Goal: Task Accomplishment & Management: Use online tool/utility

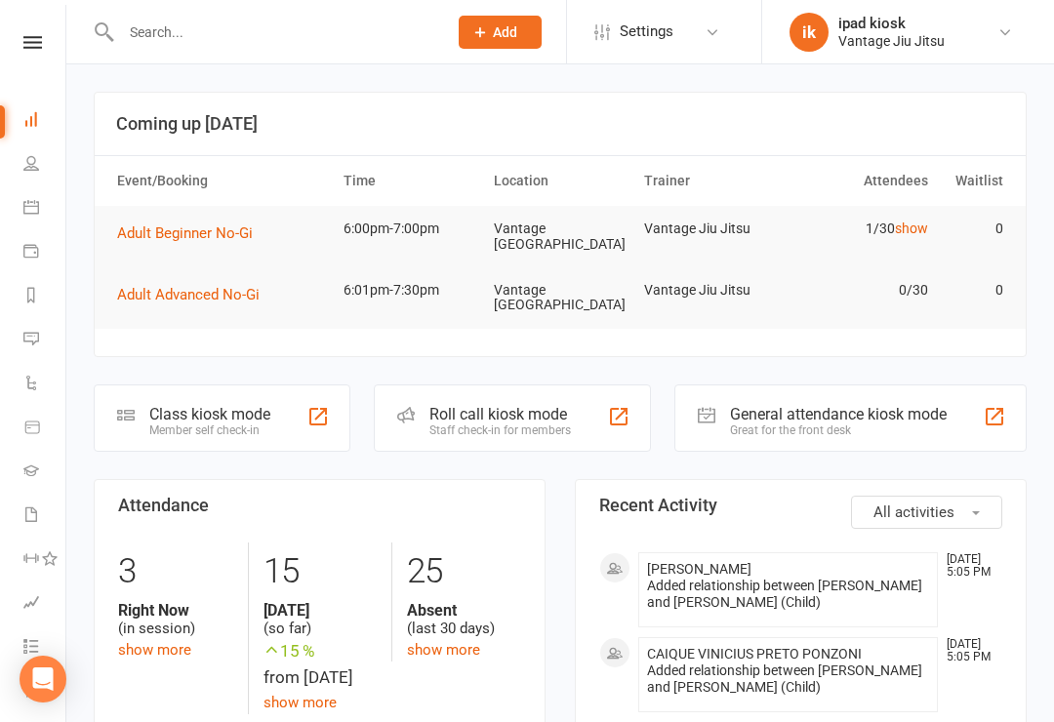
click at [154, 446] on div "Class kiosk mode Member self check-in" at bounding box center [222, 417] width 257 height 67
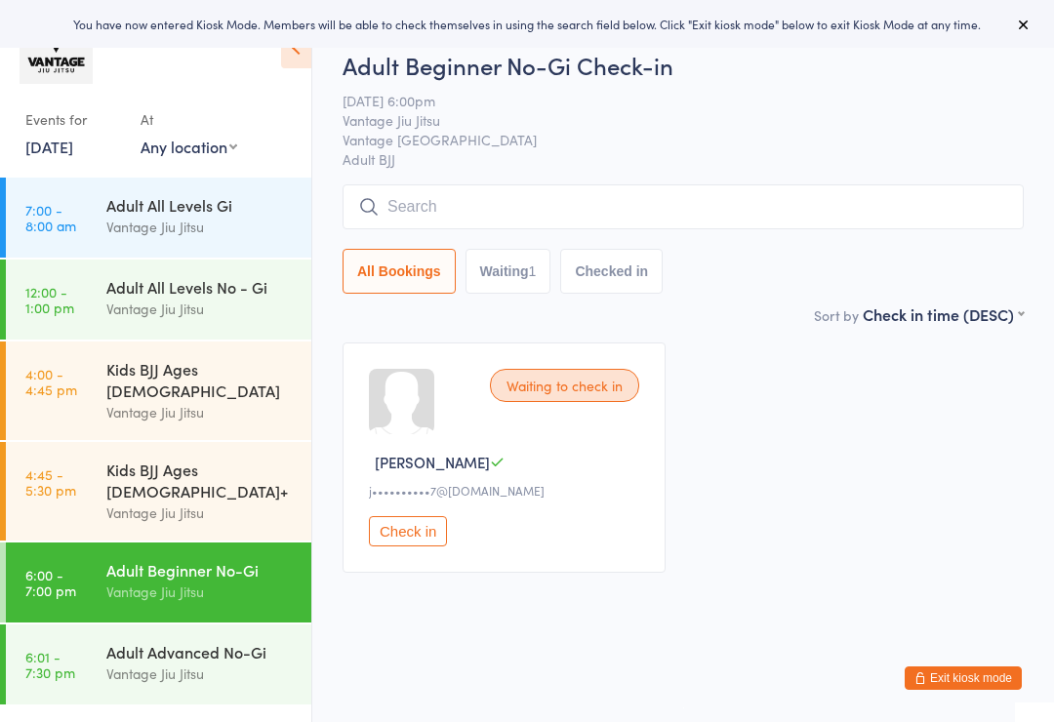
click at [129, 542] on div "Adult Beginner No-Gi Vantage Jiu Jitsu" at bounding box center [208, 580] width 205 height 77
click at [91, 465] on link "4:45 - 5:30 pm Kids BJJ Ages [DEMOGRAPHIC_DATA]+ Vantage [PERSON_NAME]" at bounding box center [158, 491] width 305 height 99
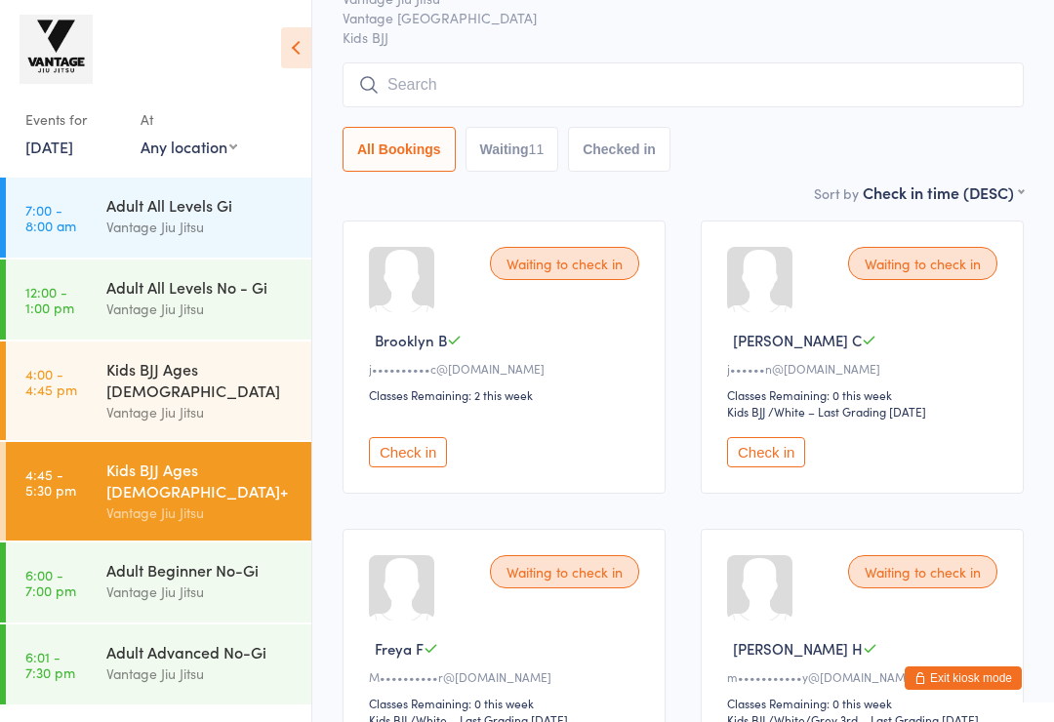
scroll to position [119, 0]
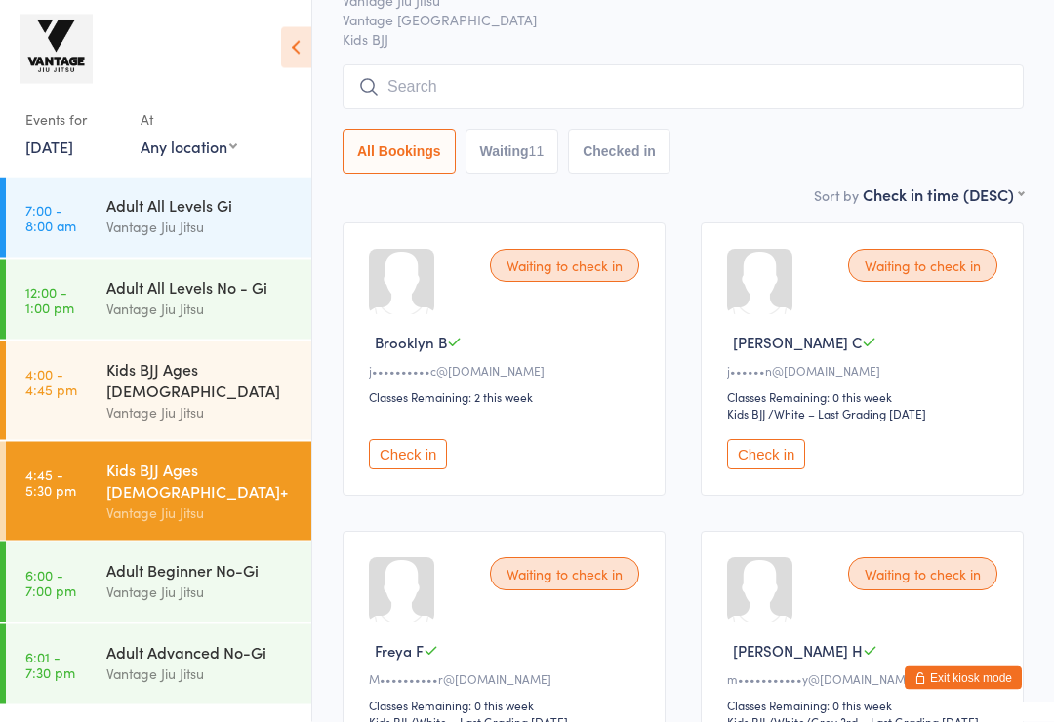
click at [385, 461] on button "Check in" at bounding box center [408, 455] width 78 height 30
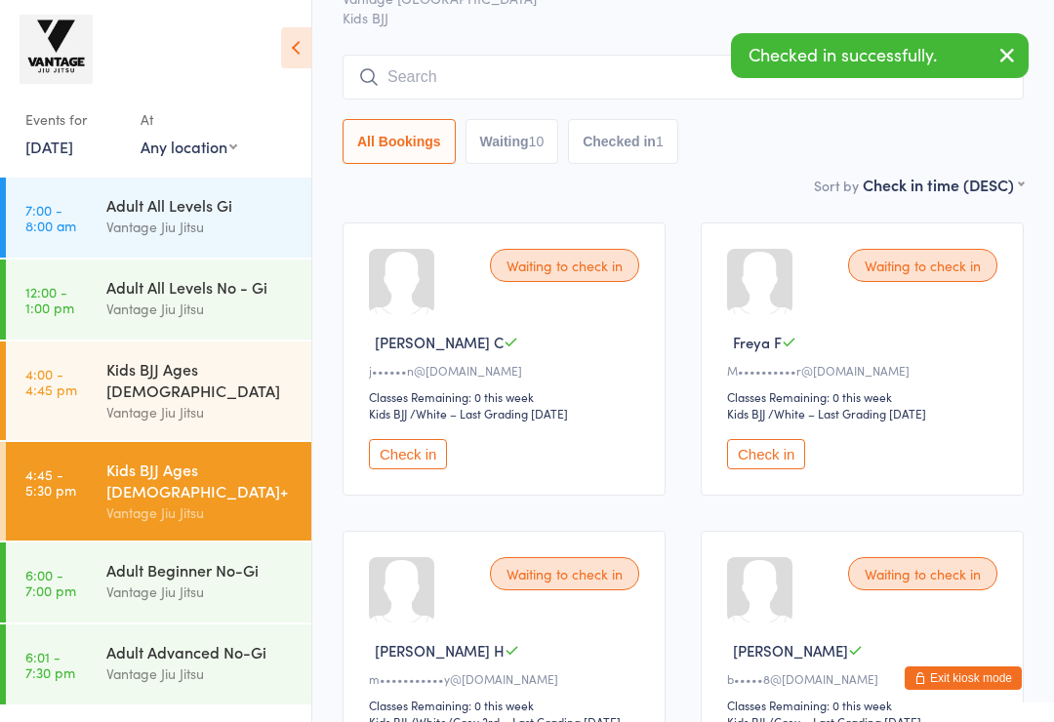
click at [385, 451] on button "Check in" at bounding box center [408, 454] width 78 height 30
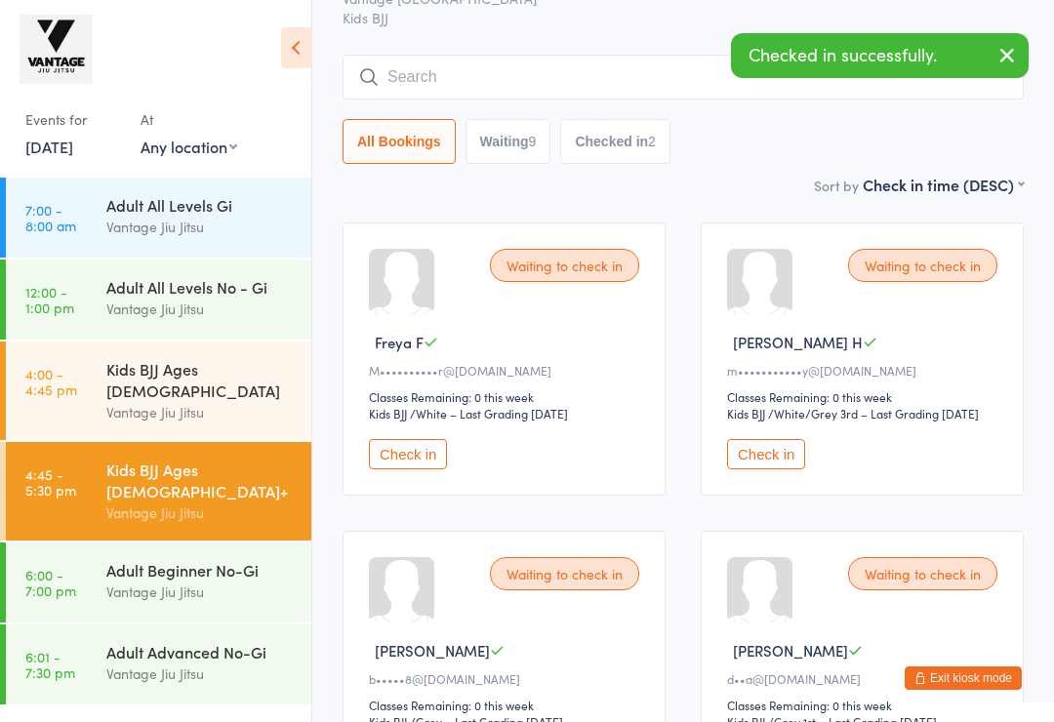
click at [785, 469] on button "Check in" at bounding box center [766, 454] width 78 height 30
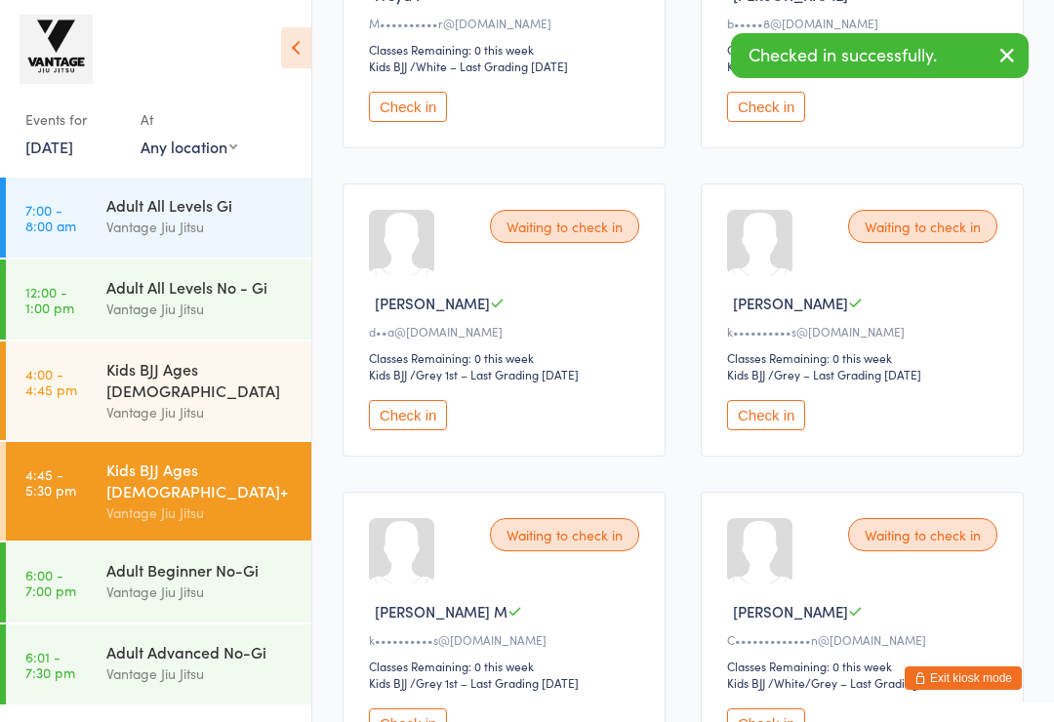
scroll to position [465, 0]
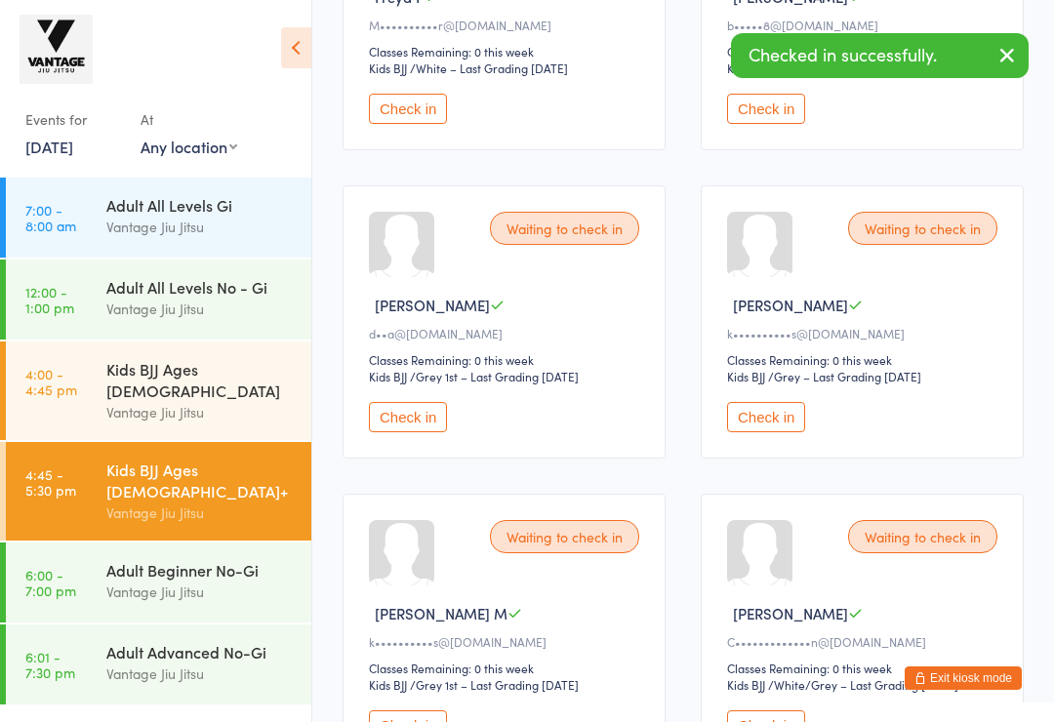
click at [394, 432] on button "Check in" at bounding box center [408, 417] width 78 height 30
click at [404, 431] on button "Check in" at bounding box center [408, 417] width 78 height 30
click at [385, 432] on button "Check in" at bounding box center [408, 417] width 78 height 30
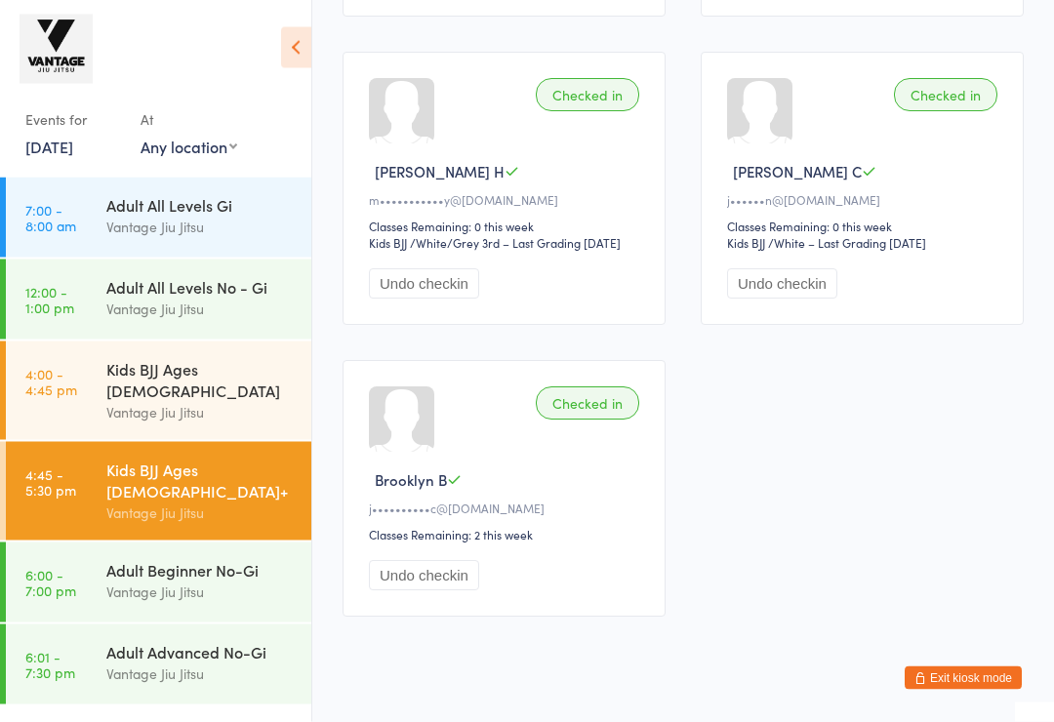
scroll to position [1525, 0]
click at [166, 501] on div "Vantage Jiu Jitsu" at bounding box center [200, 512] width 188 height 22
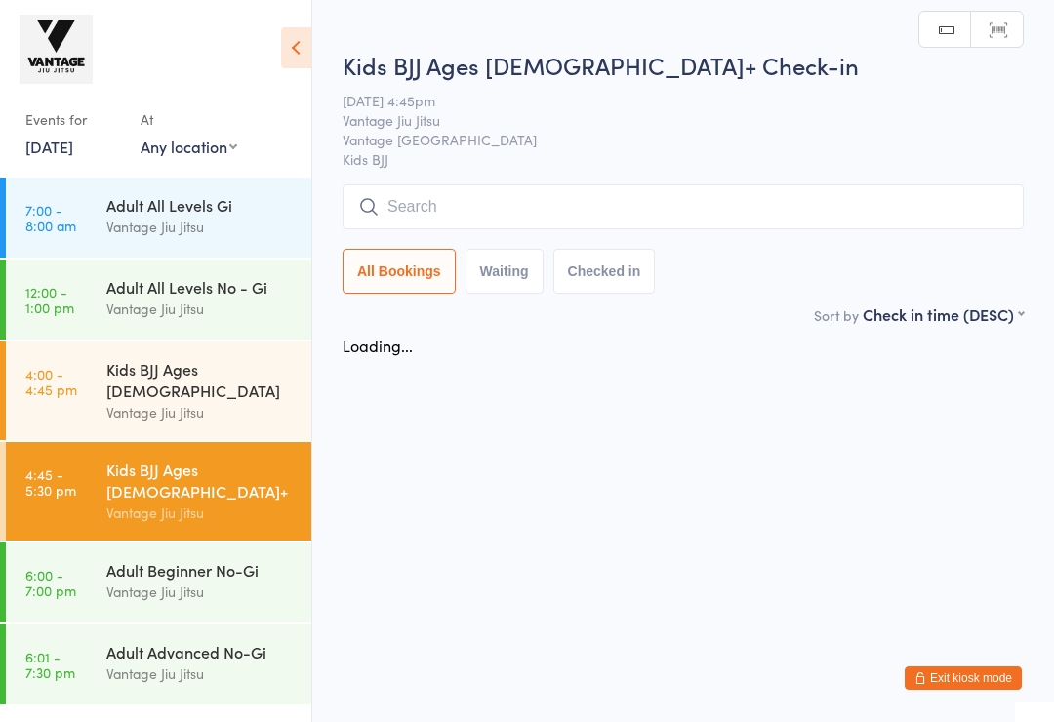
scroll to position [0, 0]
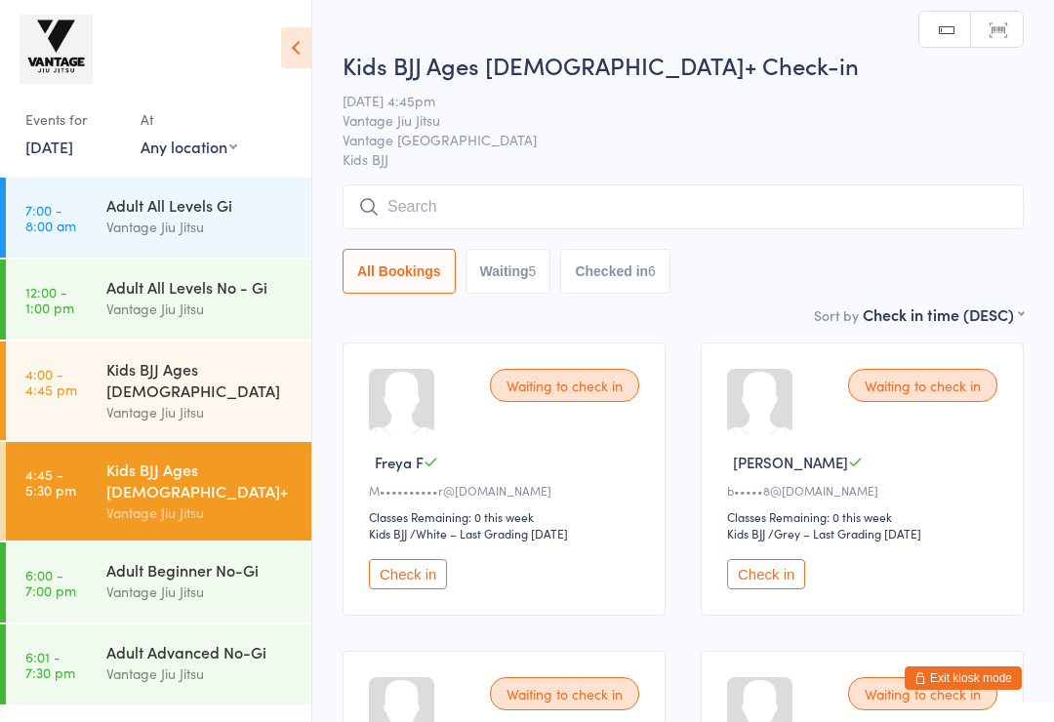
click at [309, 47] on icon at bounding box center [296, 47] width 30 height 41
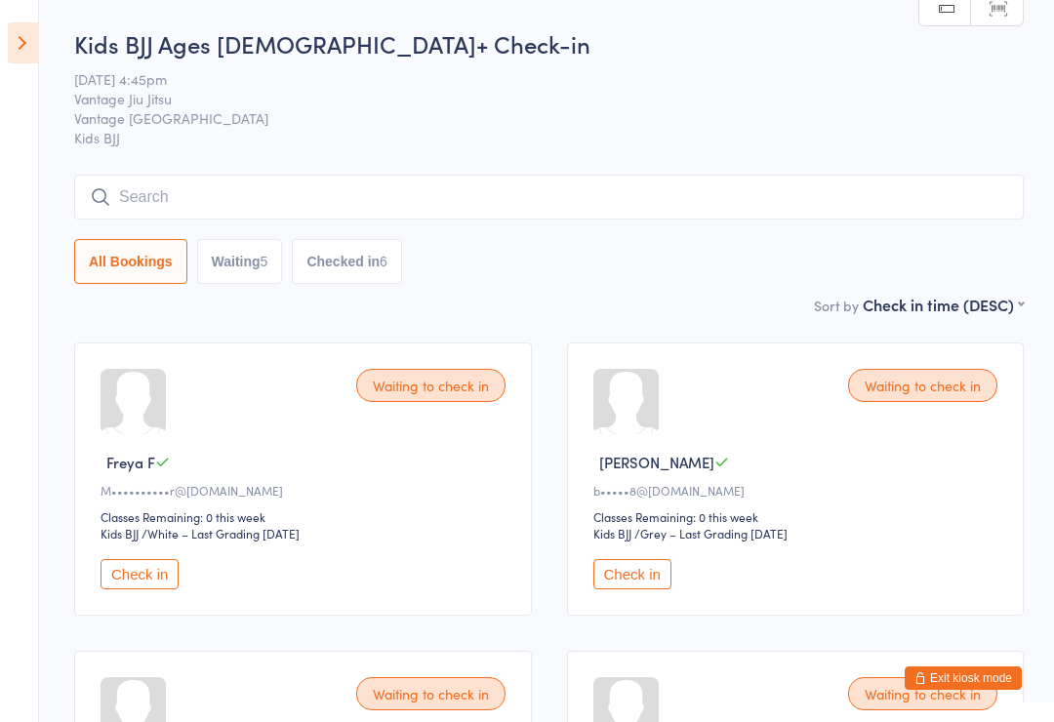
click at [968, 683] on button "Exit kiosk mode" at bounding box center [962, 677] width 117 height 23
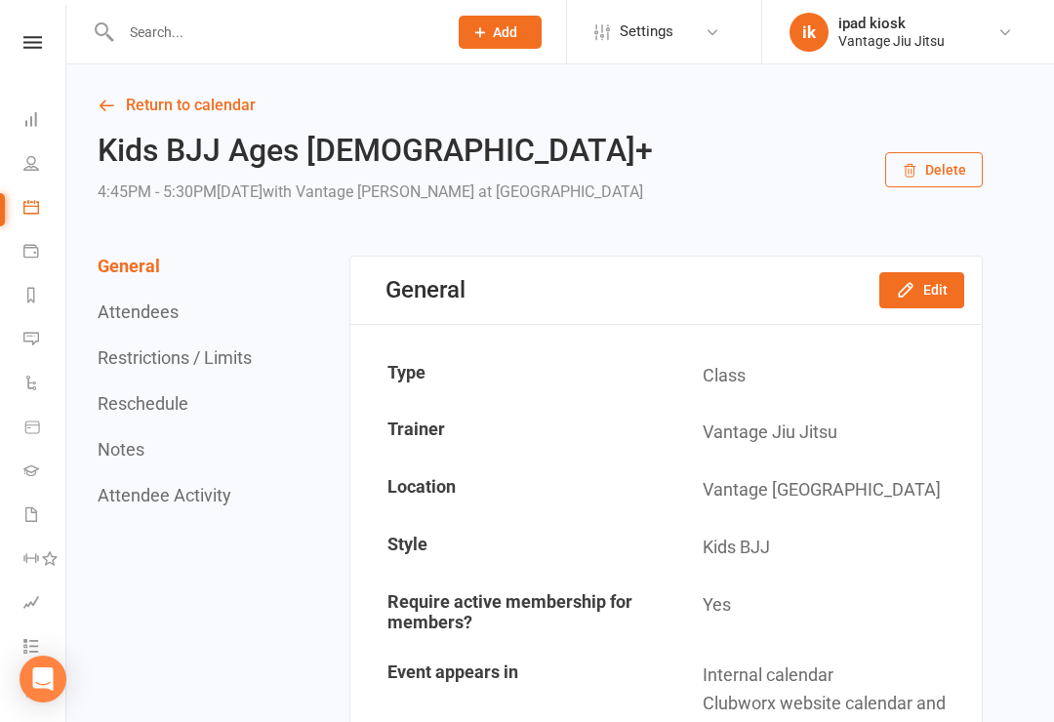
click at [36, 327] on link "Messages" at bounding box center [45, 341] width 44 height 44
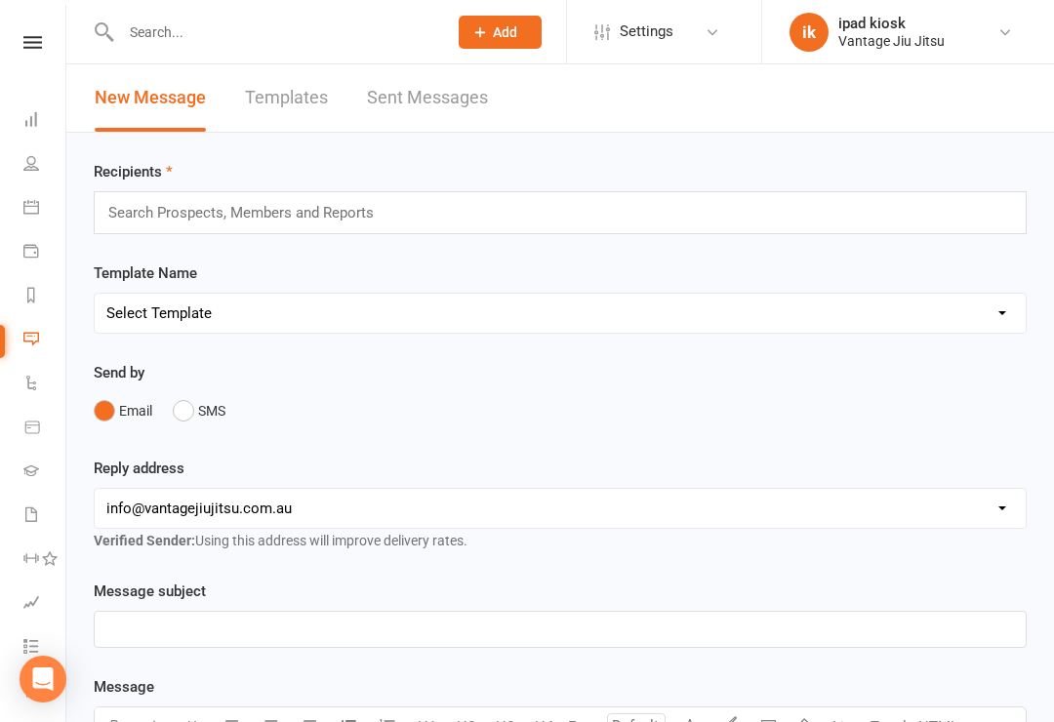
click at [38, 215] on link "Calendar" at bounding box center [45, 209] width 44 height 44
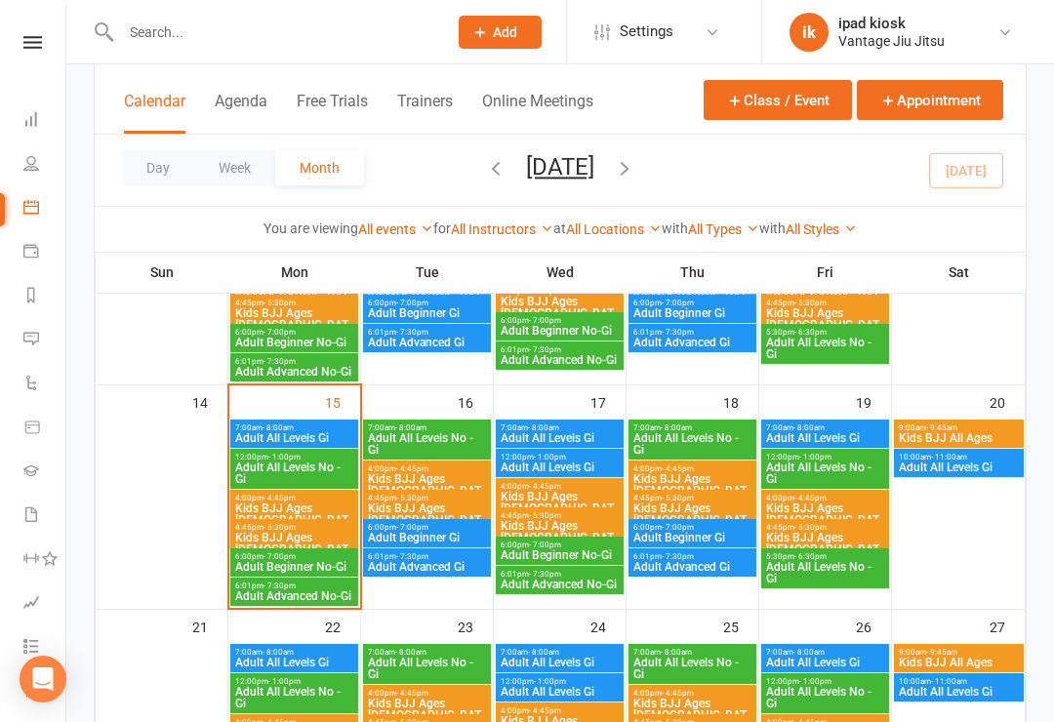
scroll to position [473, 0]
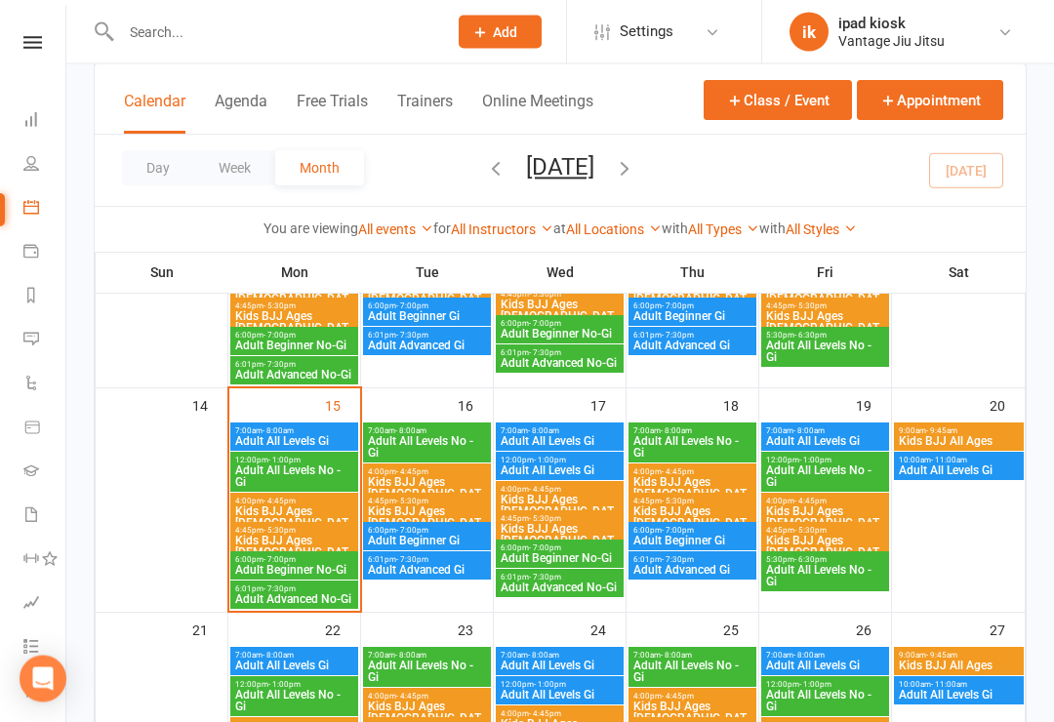
click at [307, 538] on span "Kids BJJ Ages [DEMOGRAPHIC_DATA]+" at bounding box center [294, 553] width 120 height 35
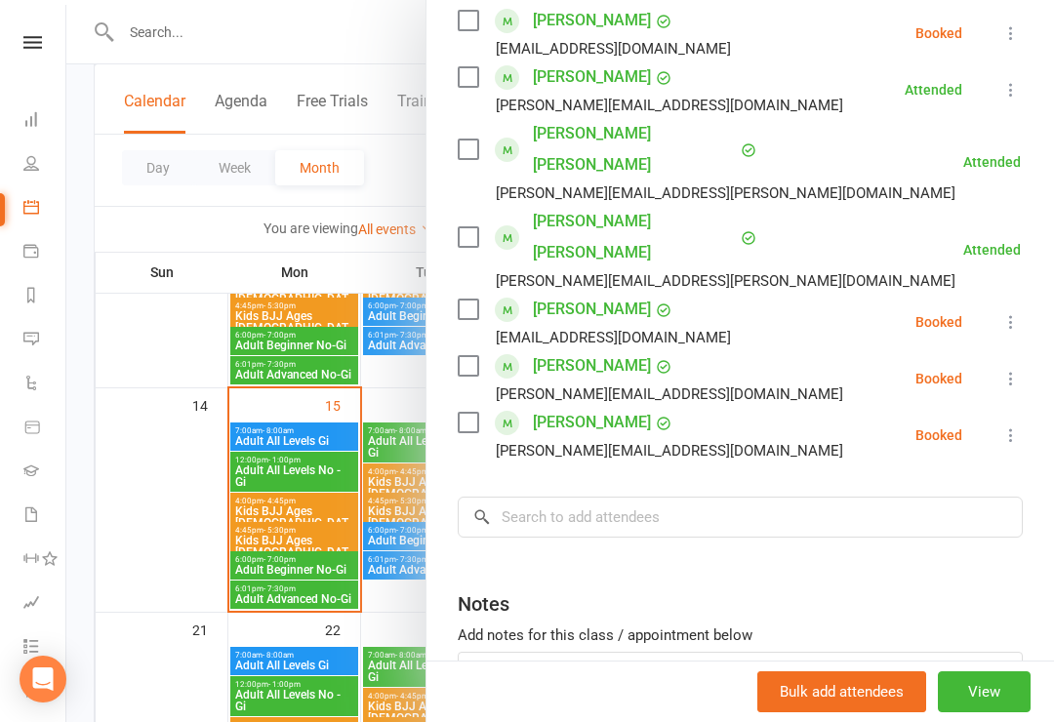
scroll to position [645, 0]
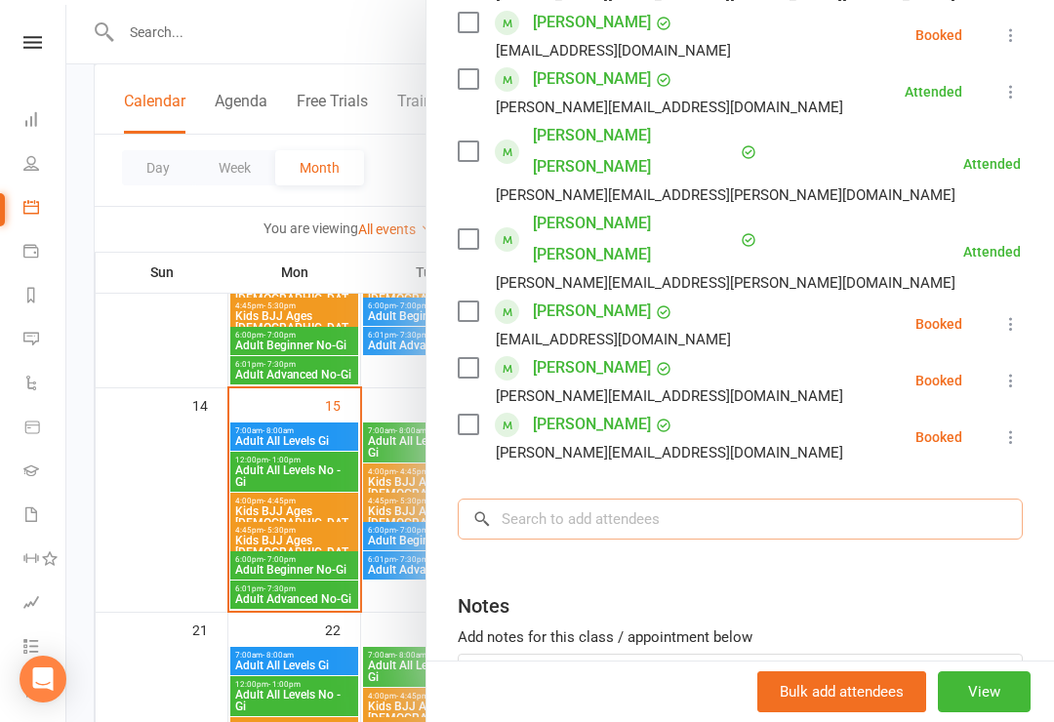
click at [804, 498] on input "search" at bounding box center [739, 518] width 565 height 41
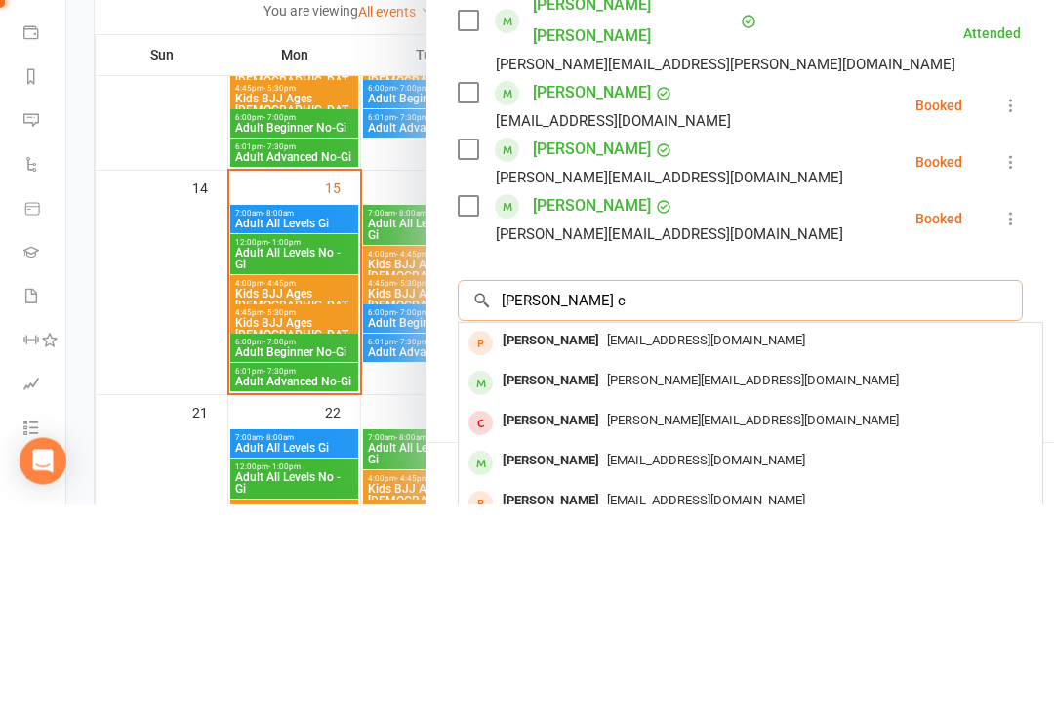
scroll to position [0, 0]
type input "Mason cr"
click at [711, 545] on div "David@tymeglobal.com" at bounding box center [750, 559] width 568 height 28
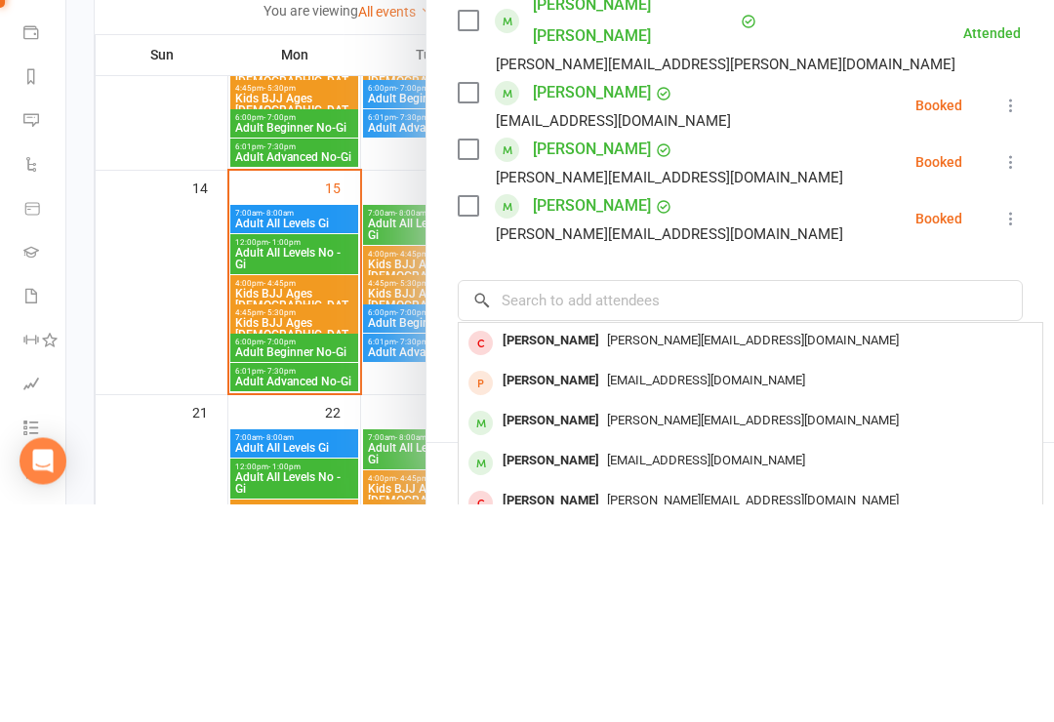
scroll to position [692, 0]
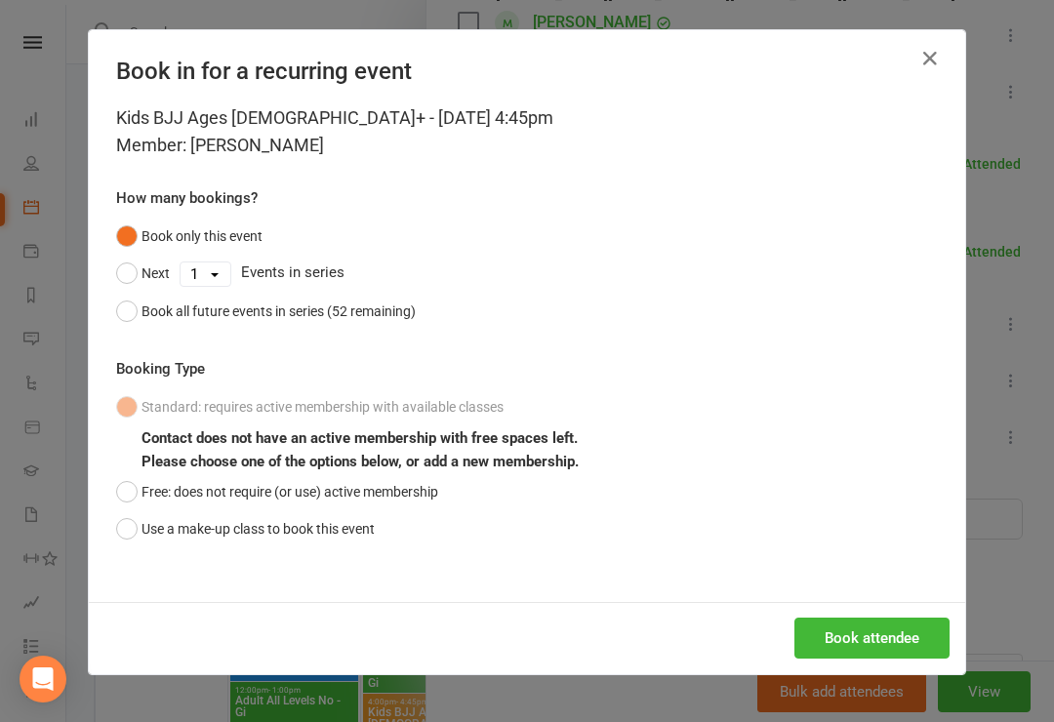
click at [887, 638] on button "Book attendee" at bounding box center [871, 637] width 155 height 41
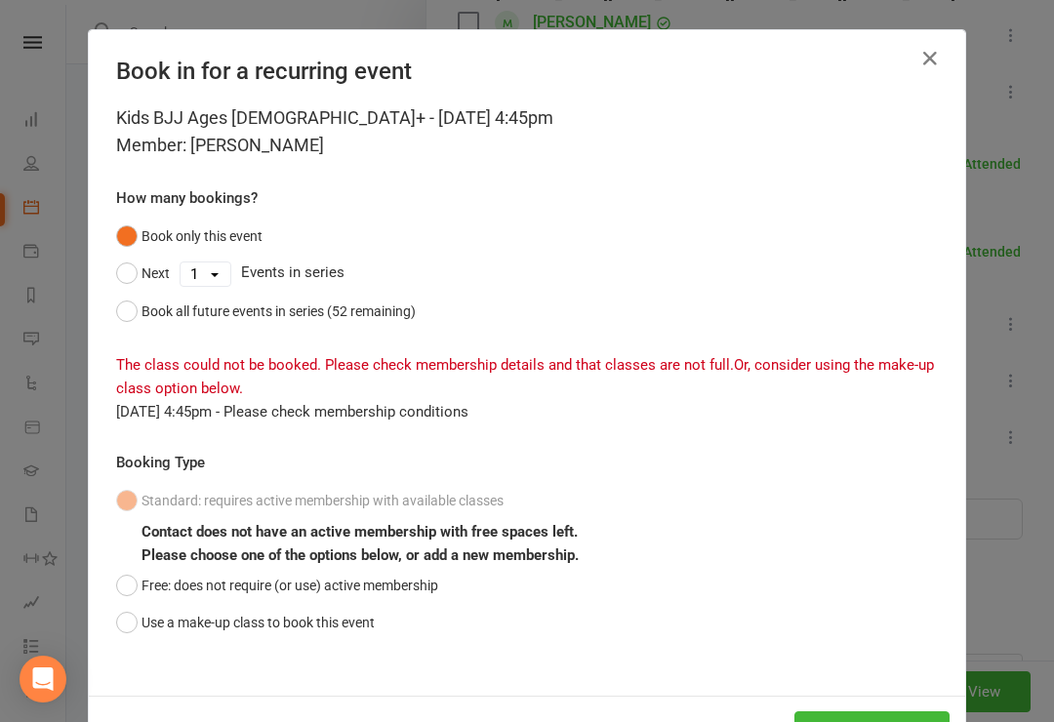
click at [136, 580] on button "Free: does not require (or use) active membership" at bounding box center [277, 585] width 322 height 37
click at [890, 721] on button "Book attendee" at bounding box center [871, 731] width 155 height 41
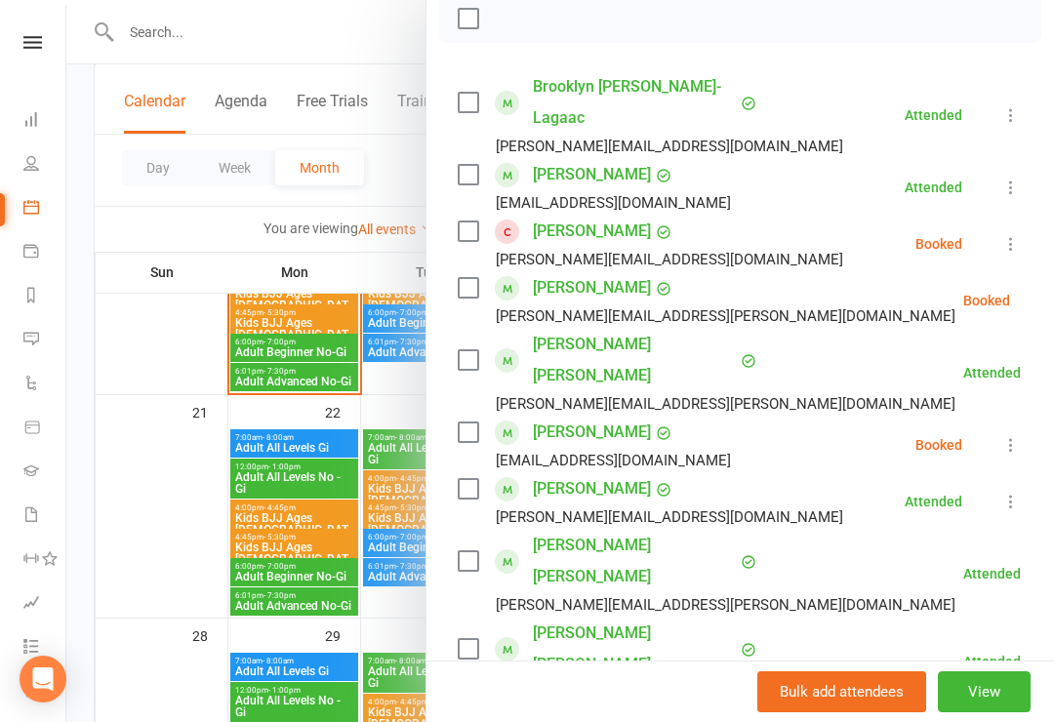
scroll to position [288, 0]
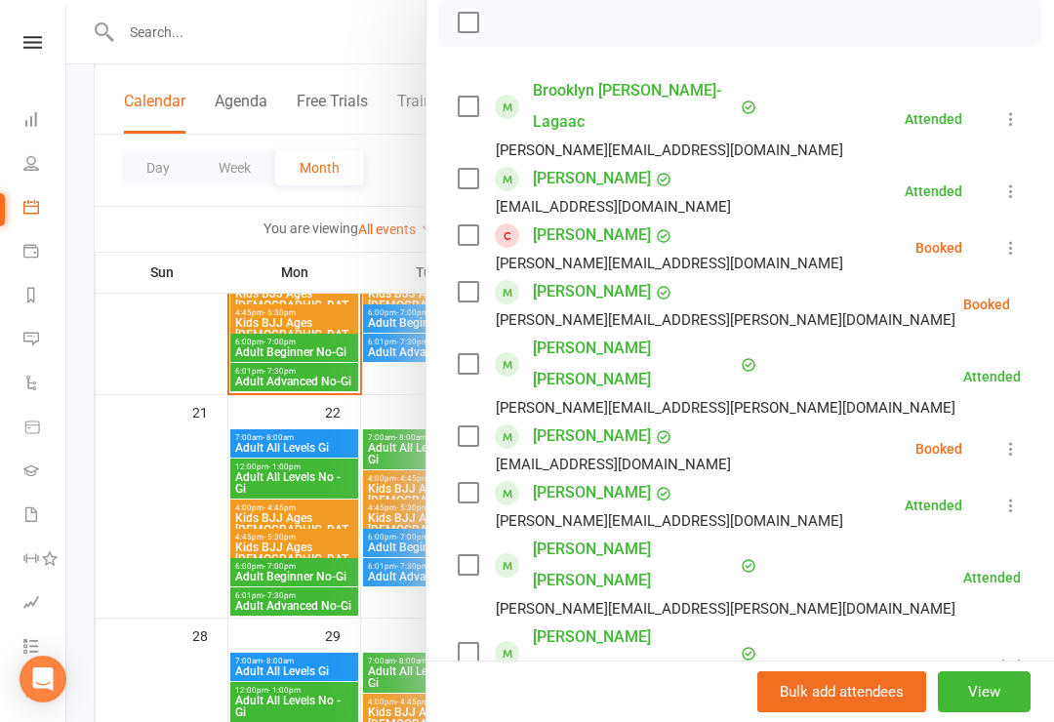
click at [1017, 238] on icon at bounding box center [1011, 248] width 20 height 20
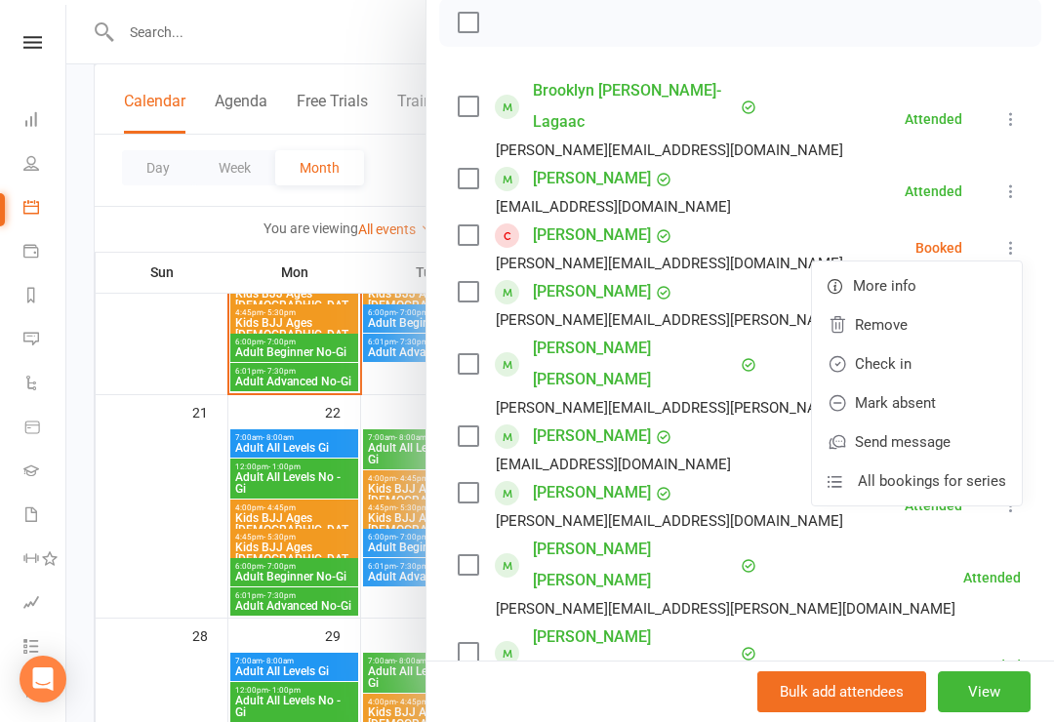
click at [927, 344] on link "Check in" at bounding box center [917, 363] width 210 height 39
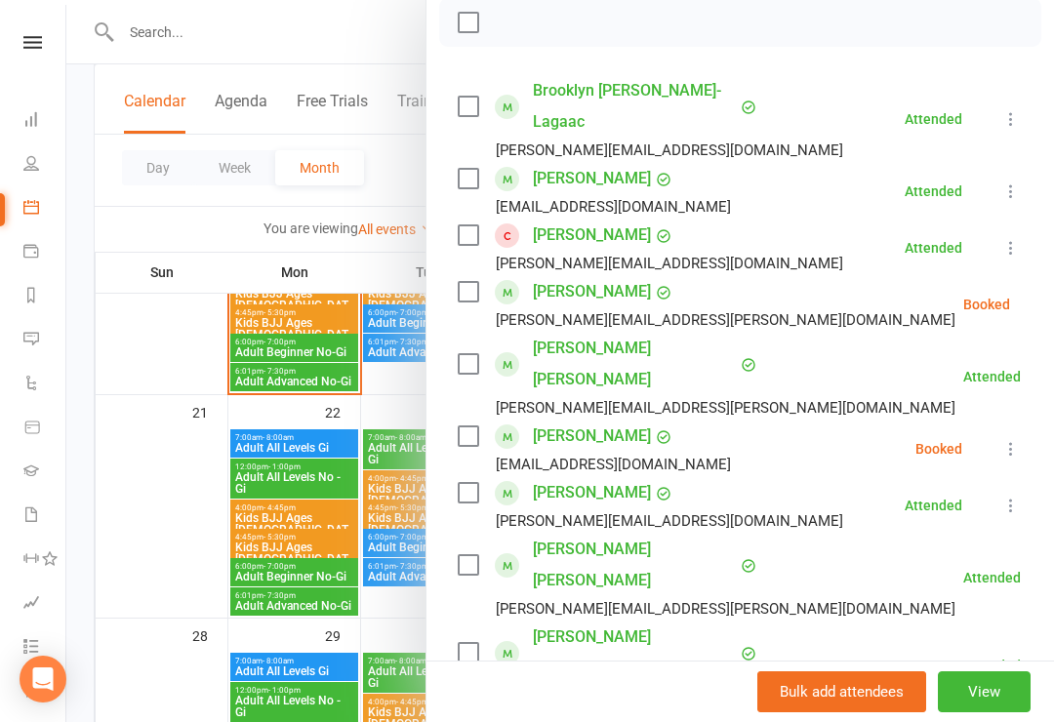
click at [30, 129] on link "Dashboard" at bounding box center [45, 121] width 44 height 44
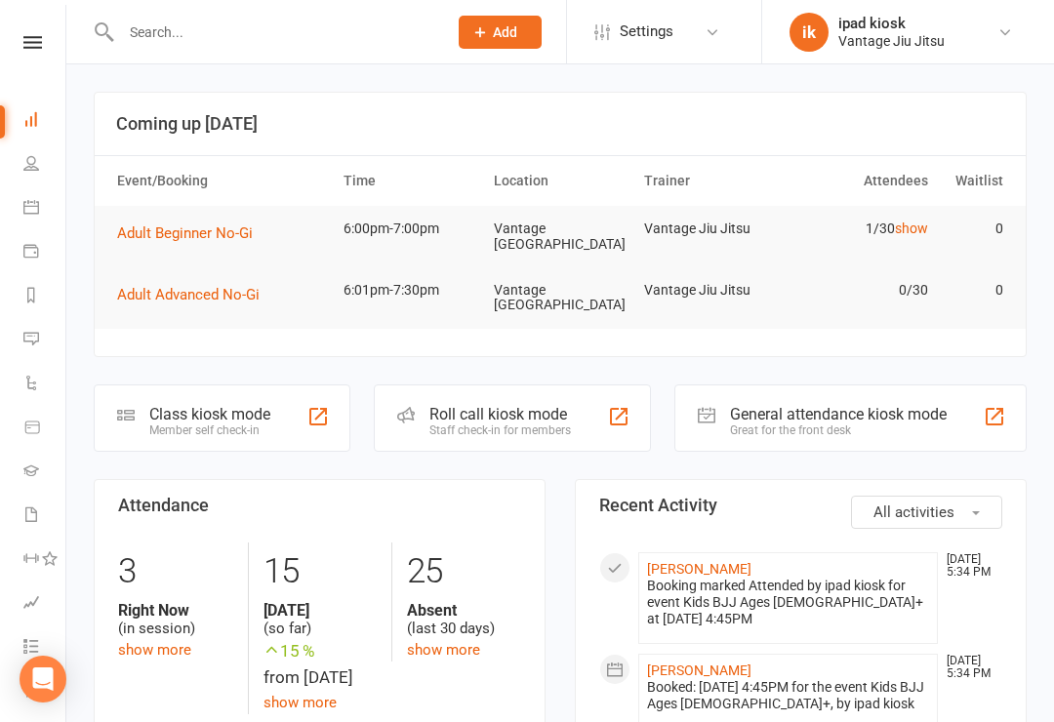
click at [29, 154] on link "People" at bounding box center [45, 165] width 44 height 44
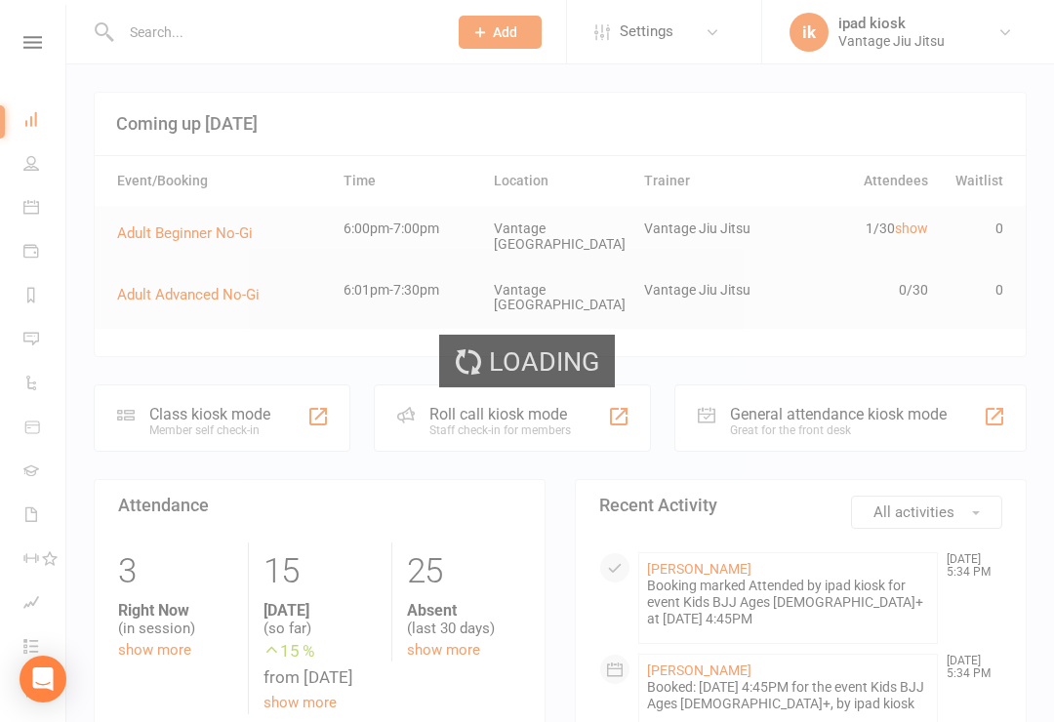
select select "100"
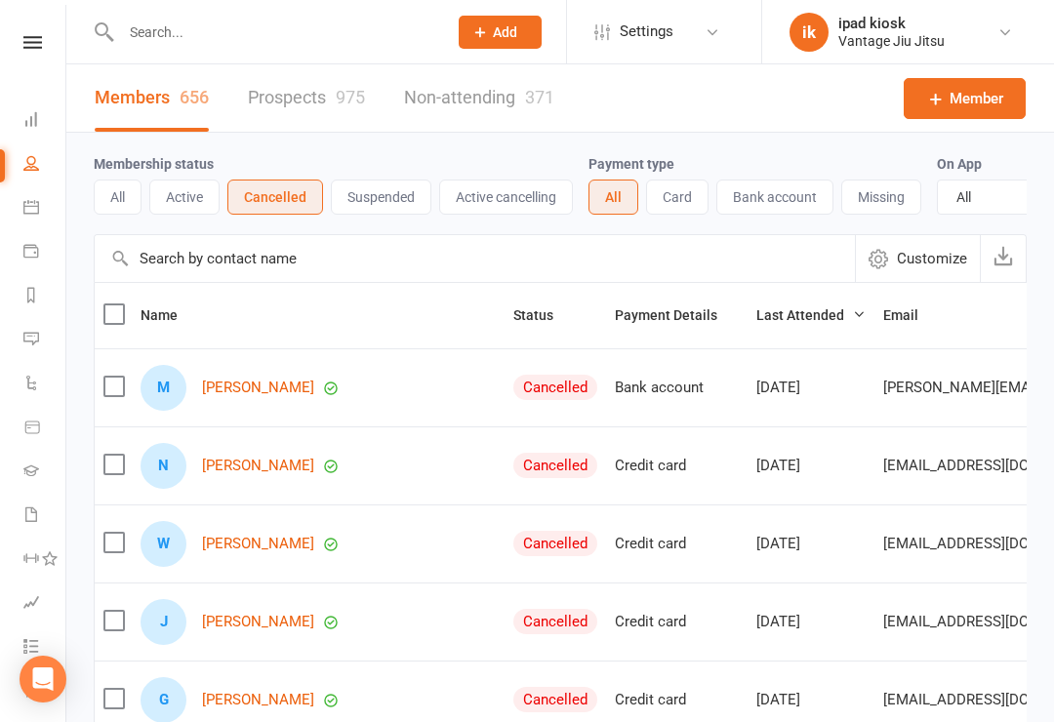
click at [31, 121] on icon at bounding box center [31, 119] width 16 height 16
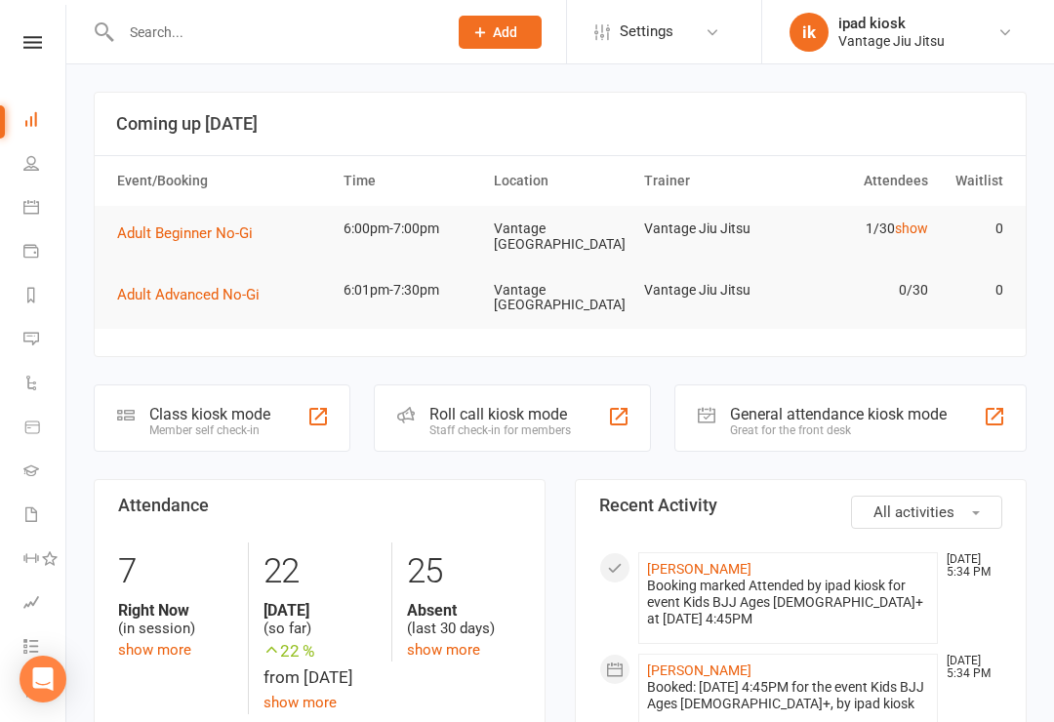
click at [175, 448] on div "Class kiosk mode Member self check-in" at bounding box center [222, 417] width 257 height 67
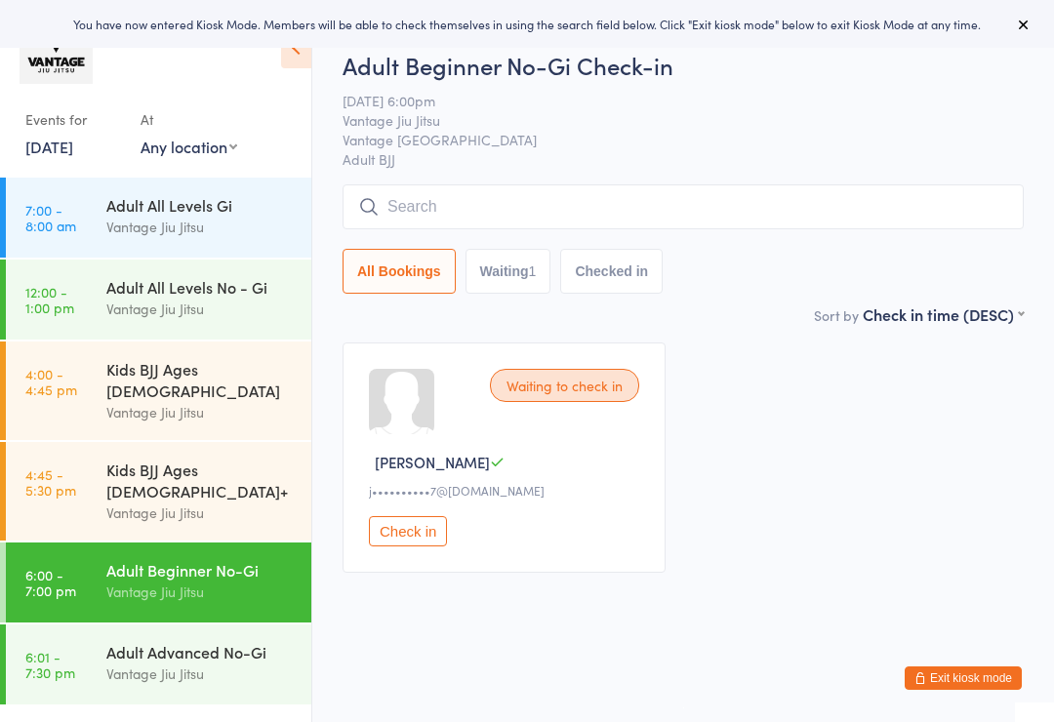
click at [631, 201] on input "search" at bounding box center [682, 206] width 681 height 45
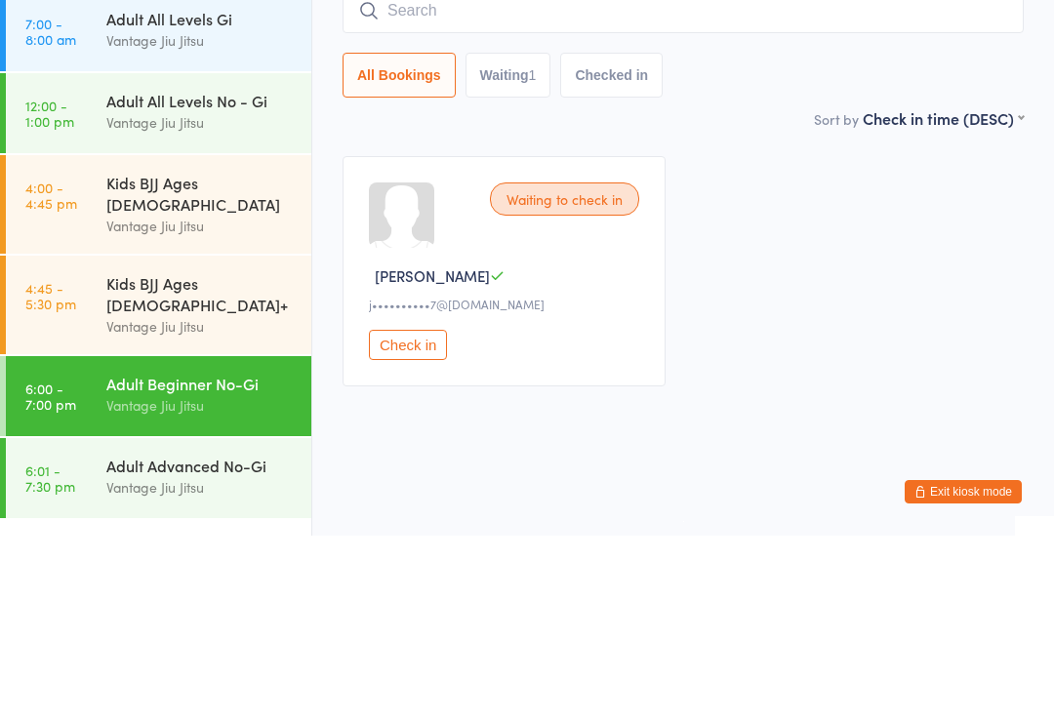
type input "C"
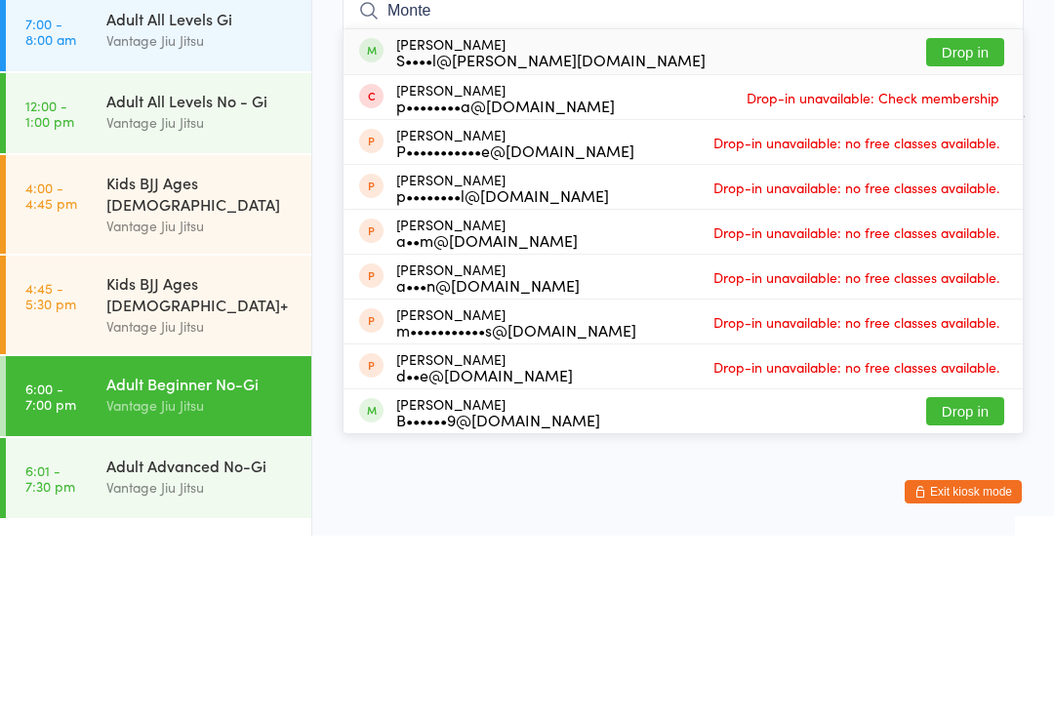
type input "Monte"
click at [971, 224] on button "Drop in" at bounding box center [965, 238] width 78 height 28
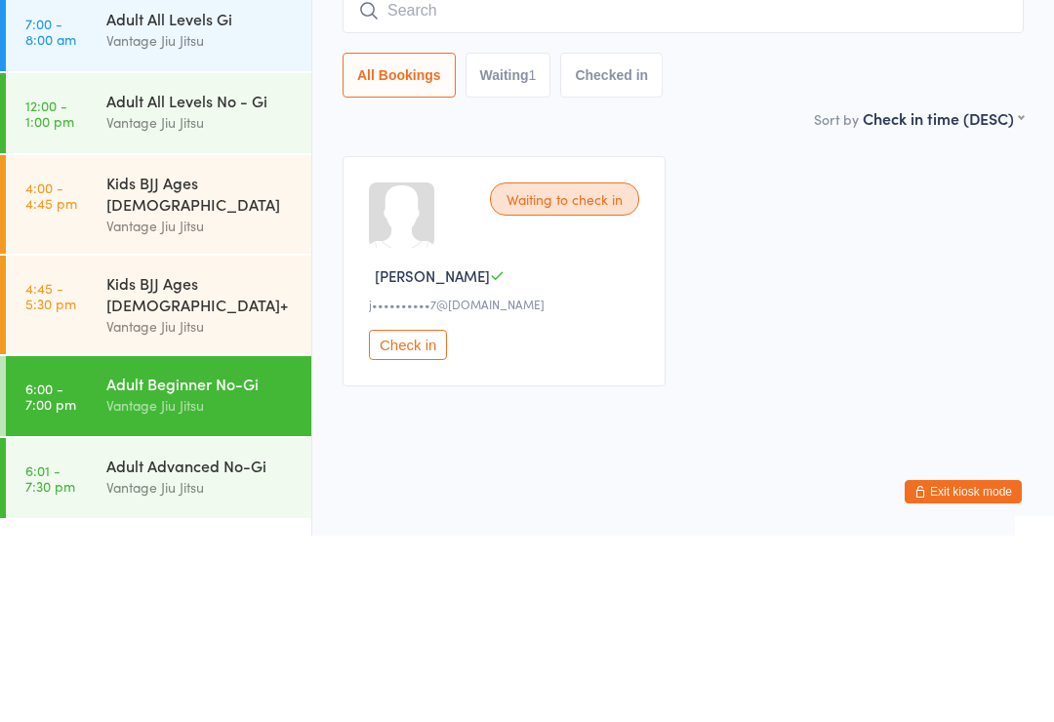
scroll to position [10, 0]
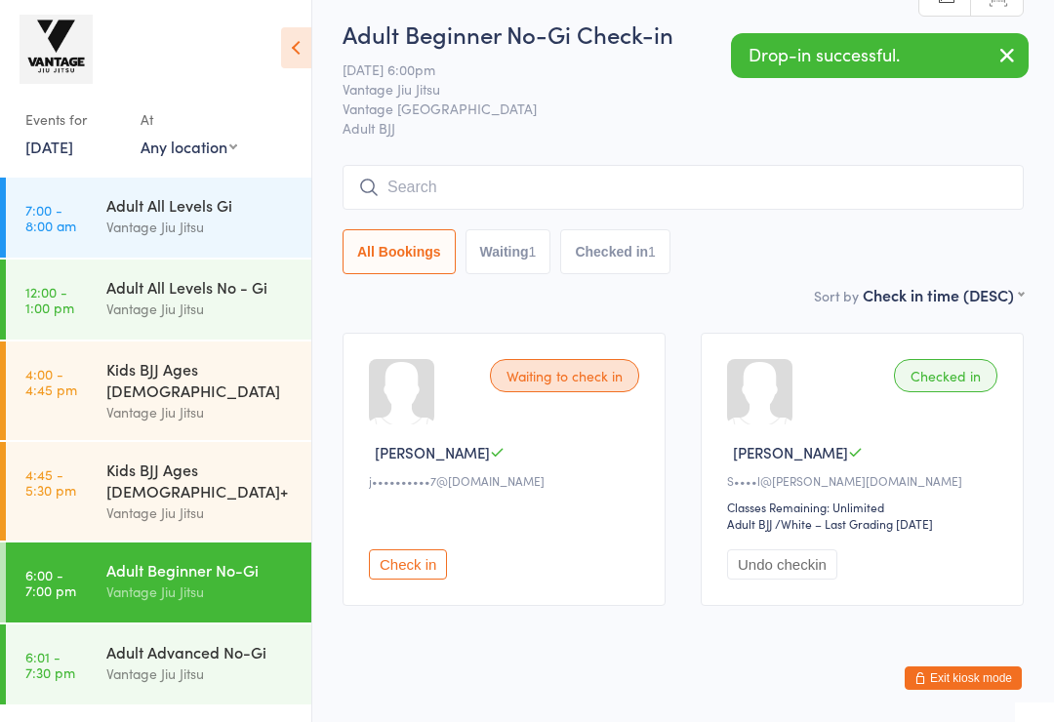
click at [737, 200] on input "search" at bounding box center [682, 187] width 681 height 45
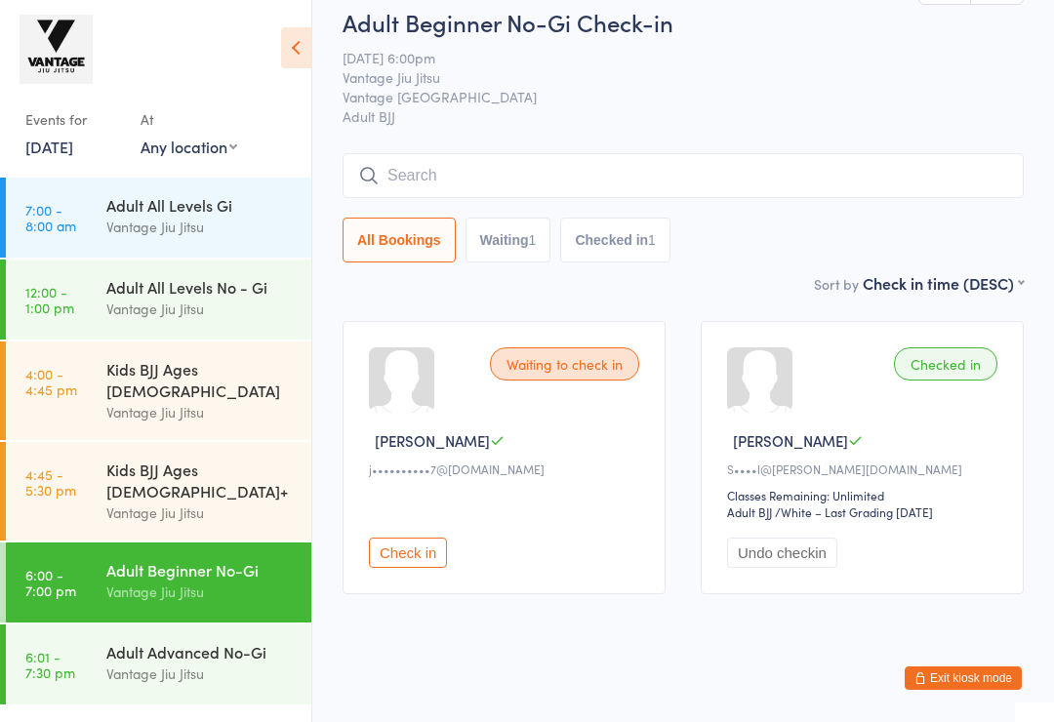
scroll to position [14, 0]
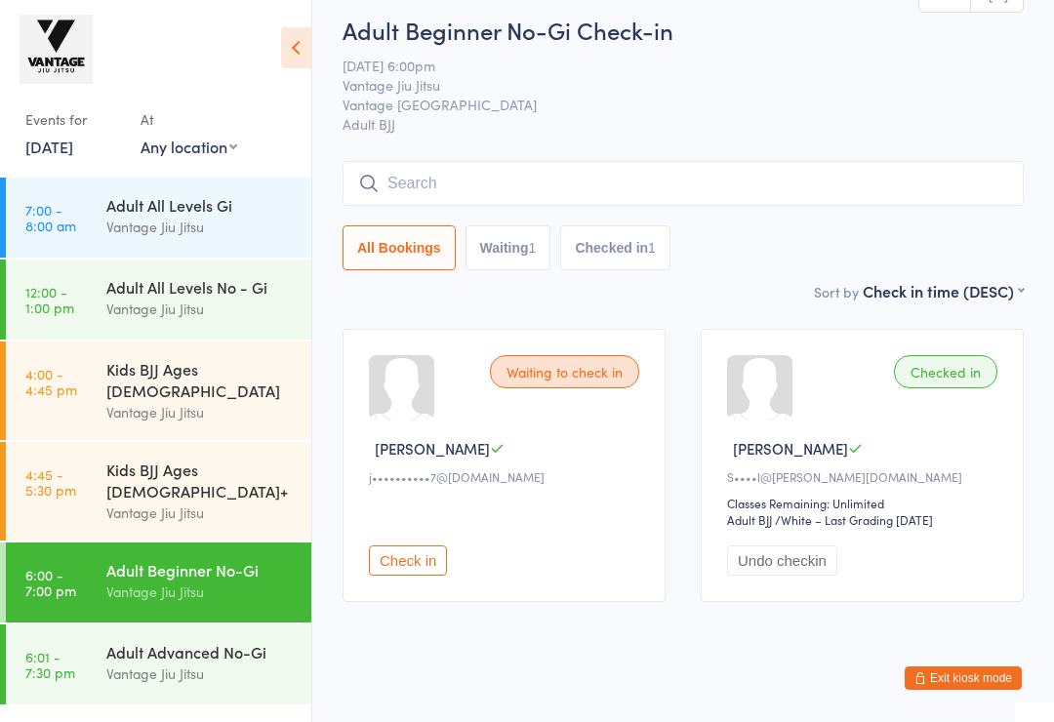
click at [719, 187] on input "search" at bounding box center [682, 183] width 681 height 45
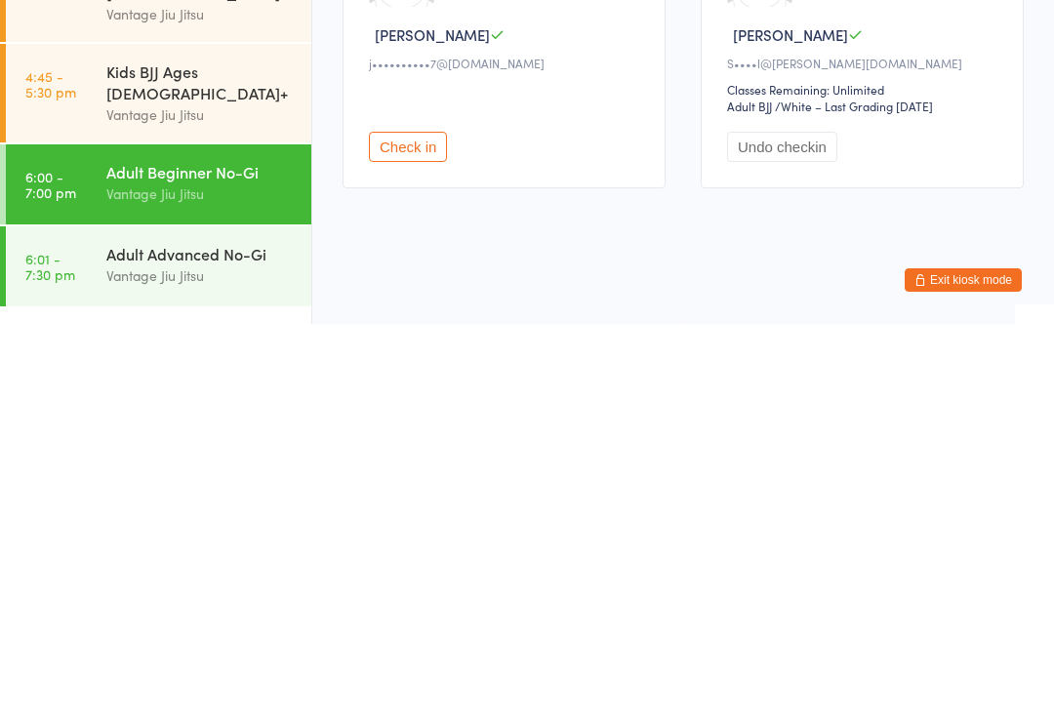
scroll to position [55, 0]
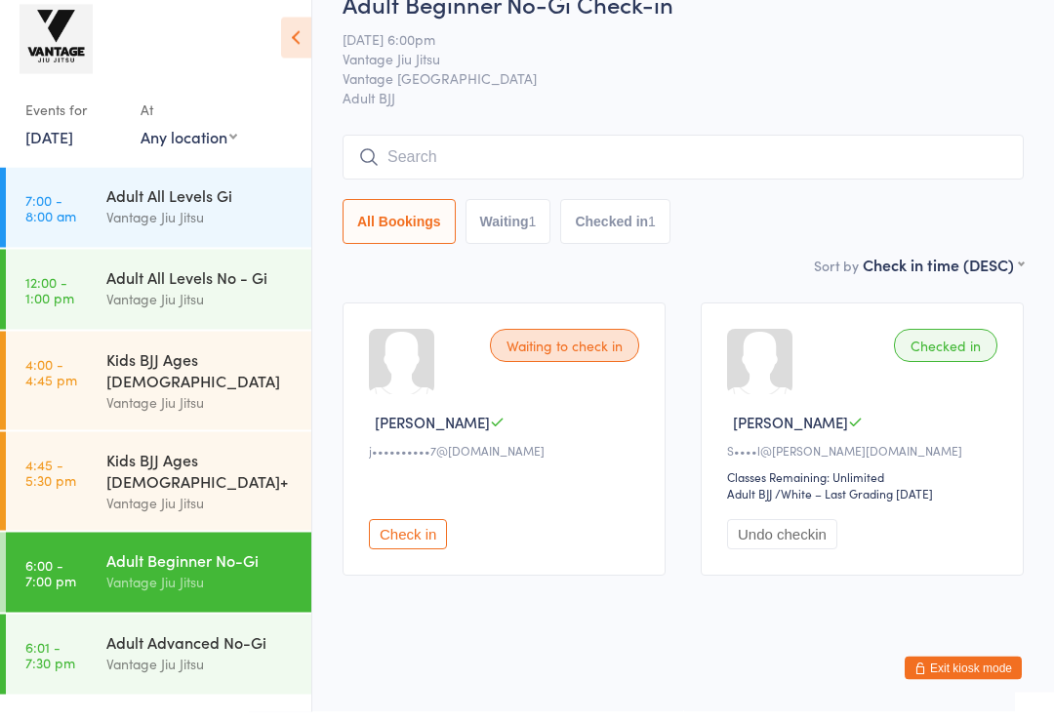
click at [504, 145] on input "search" at bounding box center [682, 167] width 681 height 45
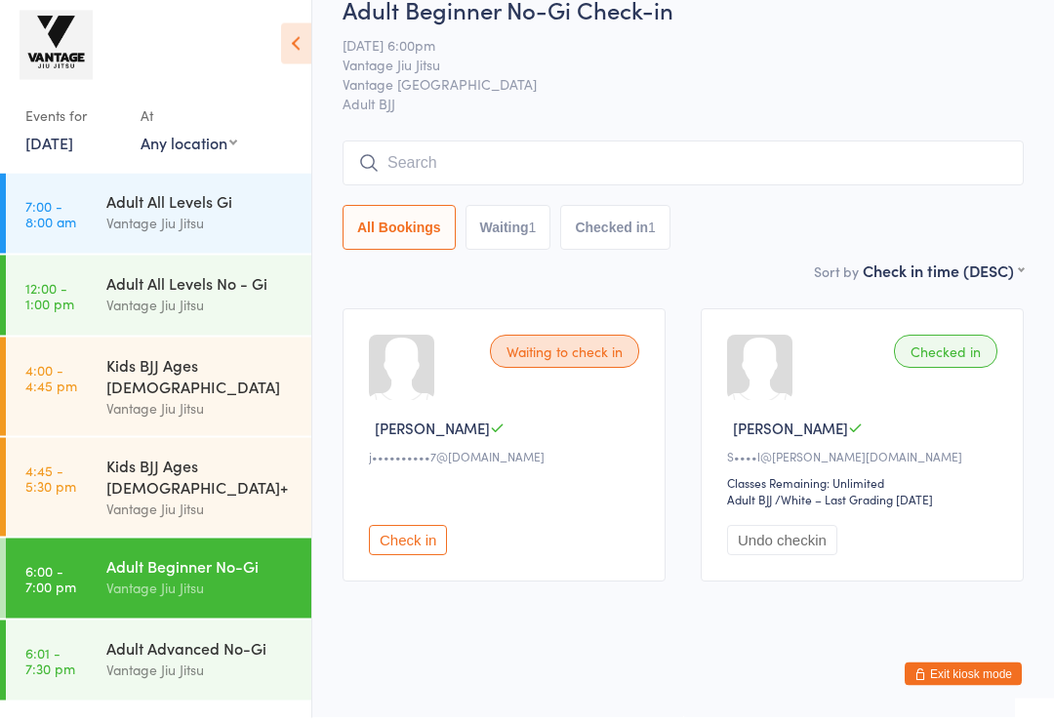
click at [707, 155] on input "search" at bounding box center [682, 167] width 681 height 45
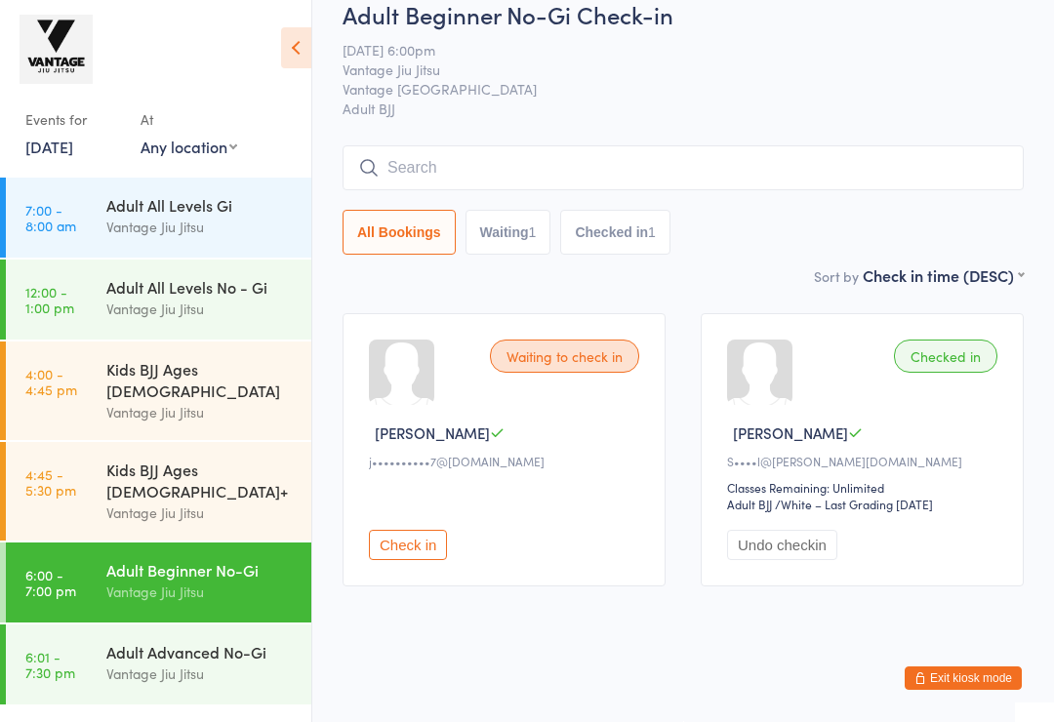
scroll to position [0, 0]
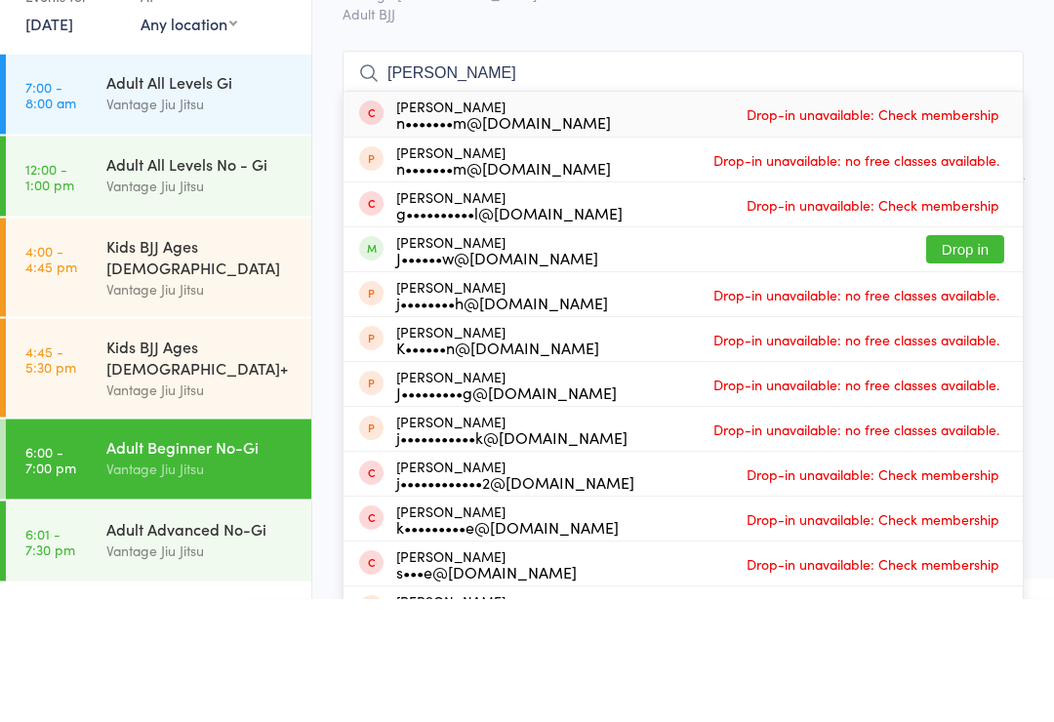
type input "Joel"
click at [949, 404] on span "Drop-in unavailable: no free classes available." at bounding box center [856, 418] width 296 height 29
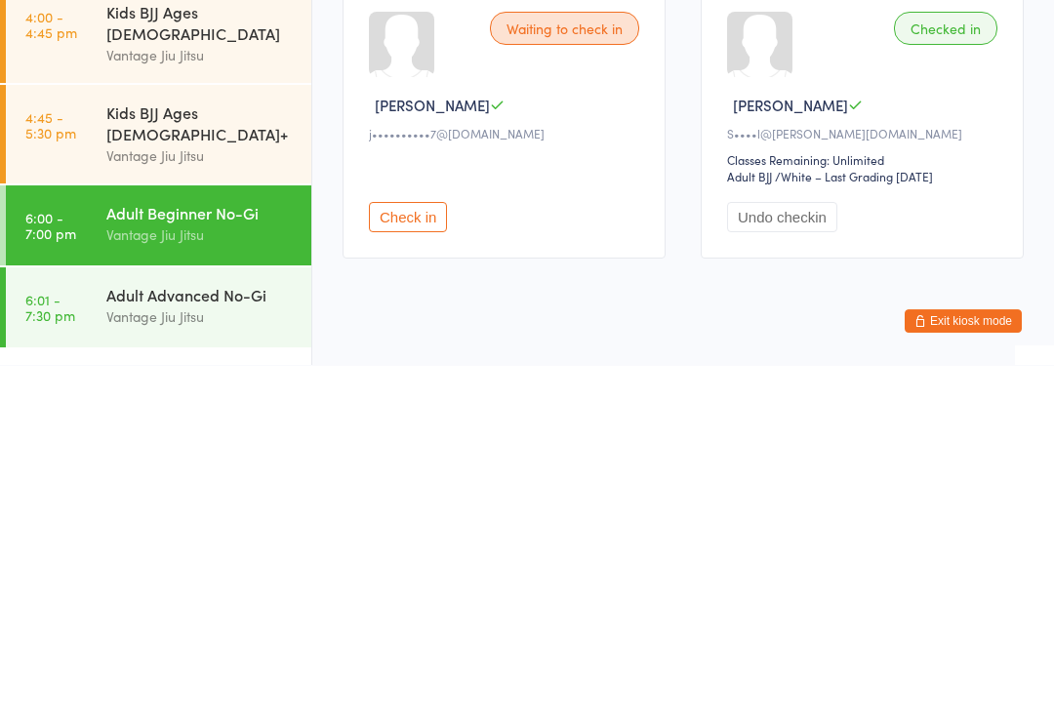
scroll to position [55, 0]
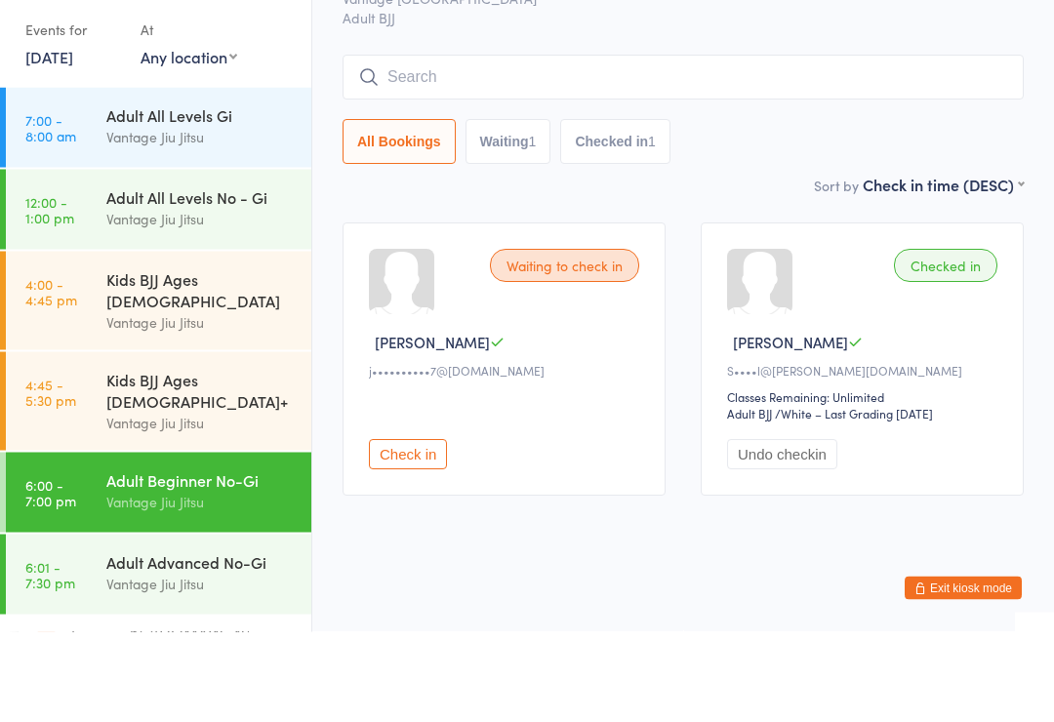
click at [822, 145] on input "search" at bounding box center [682, 167] width 681 height 45
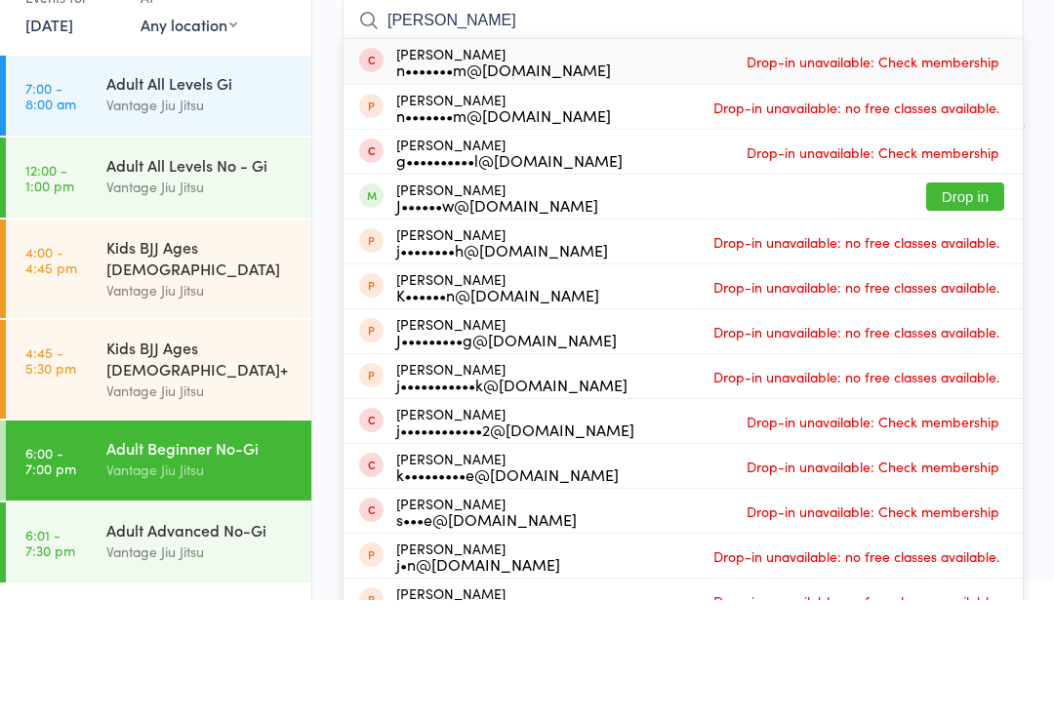
type input "Joel"
click at [960, 304] on button "Drop in" at bounding box center [965, 318] width 78 height 28
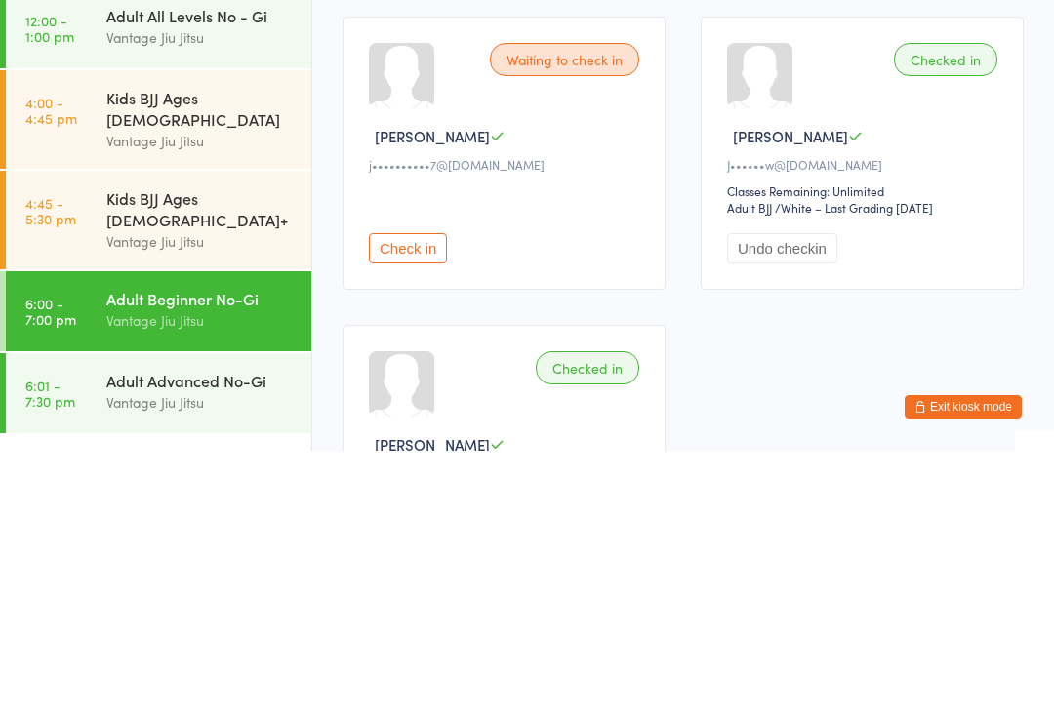
click at [427, 504] on button "Check in" at bounding box center [408, 519] width 78 height 30
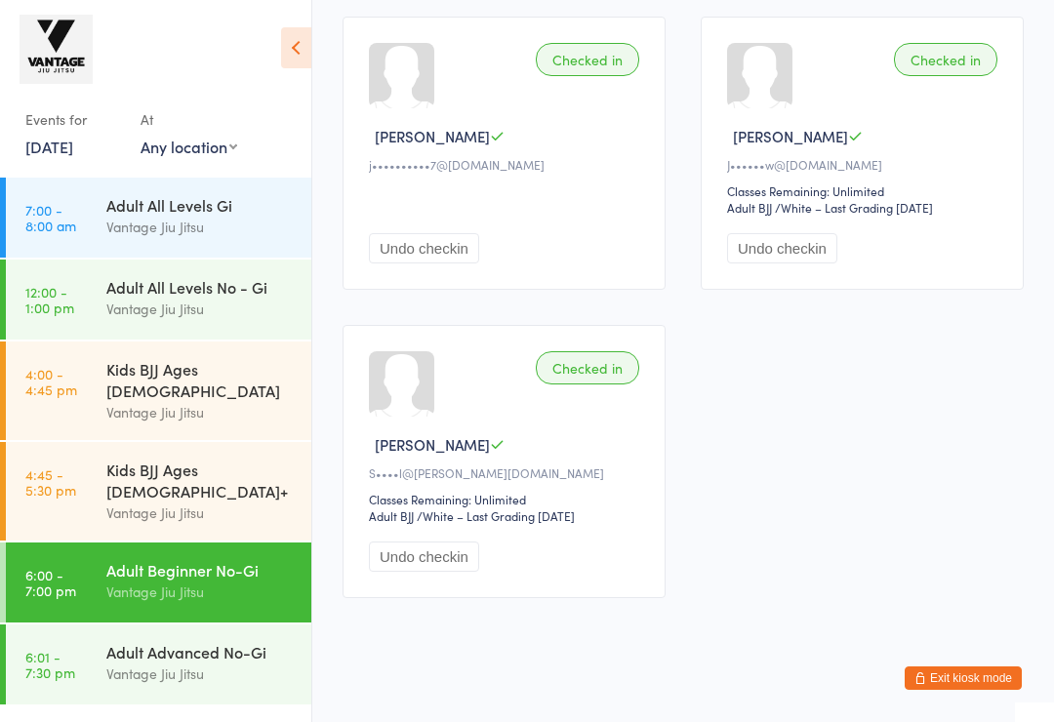
scroll to position [339, 0]
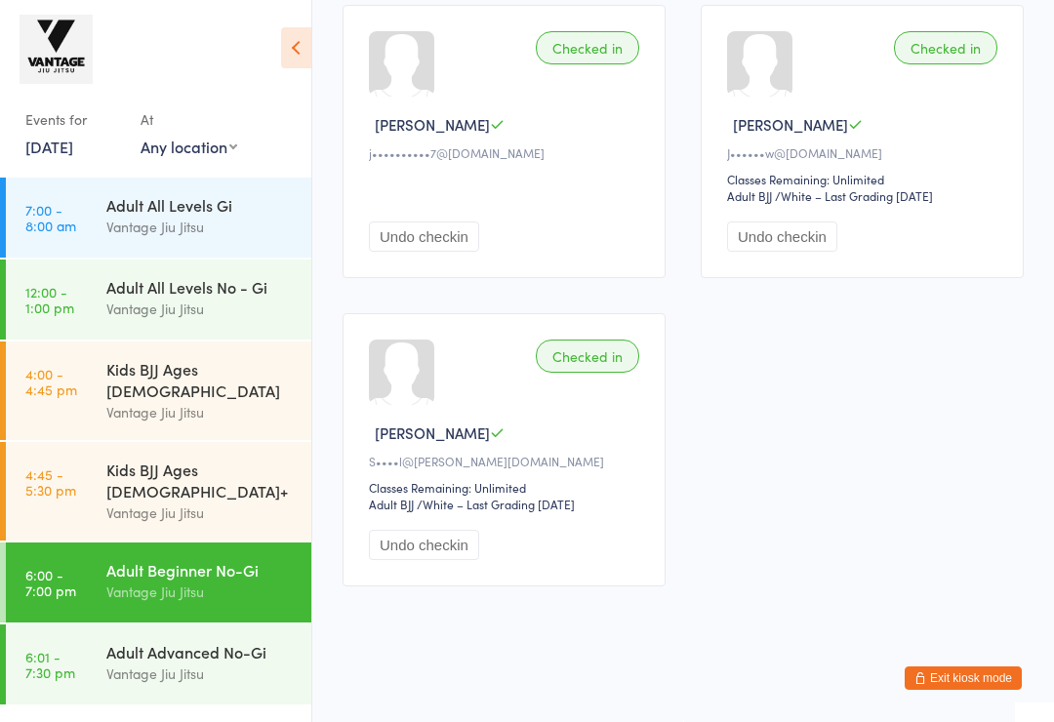
click at [229, 641] on div "Adult Advanced No-Gi" at bounding box center [200, 651] width 188 height 21
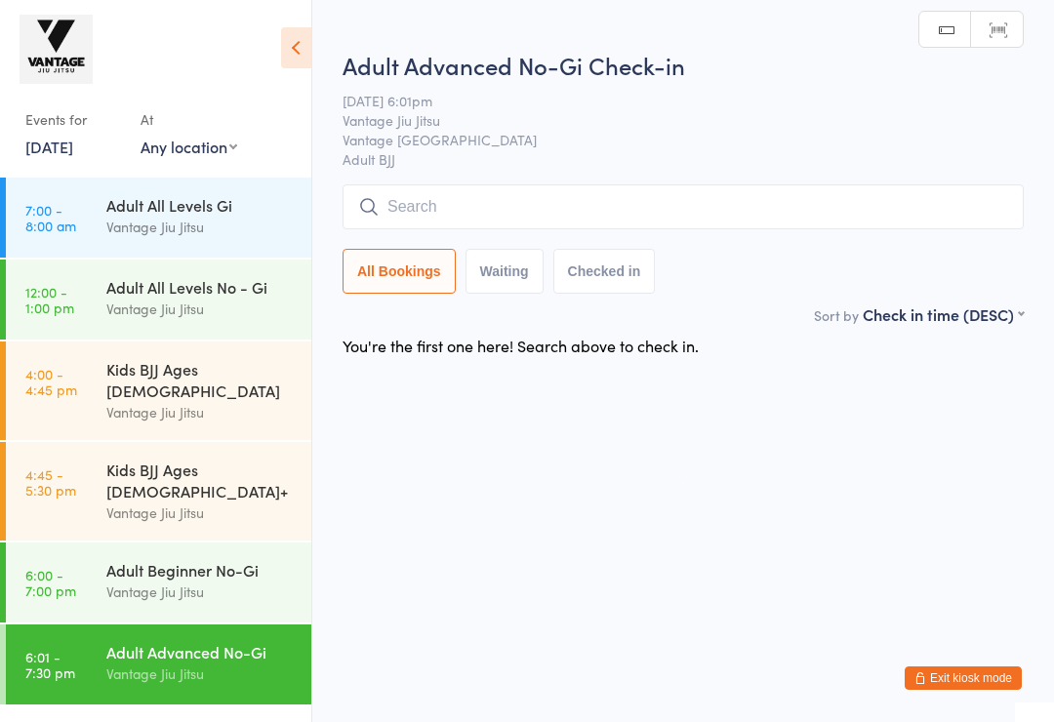
click at [240, 580] on div "Vantage Jiu Jitsu" at bounding box center [200, 591] width 188 height 22
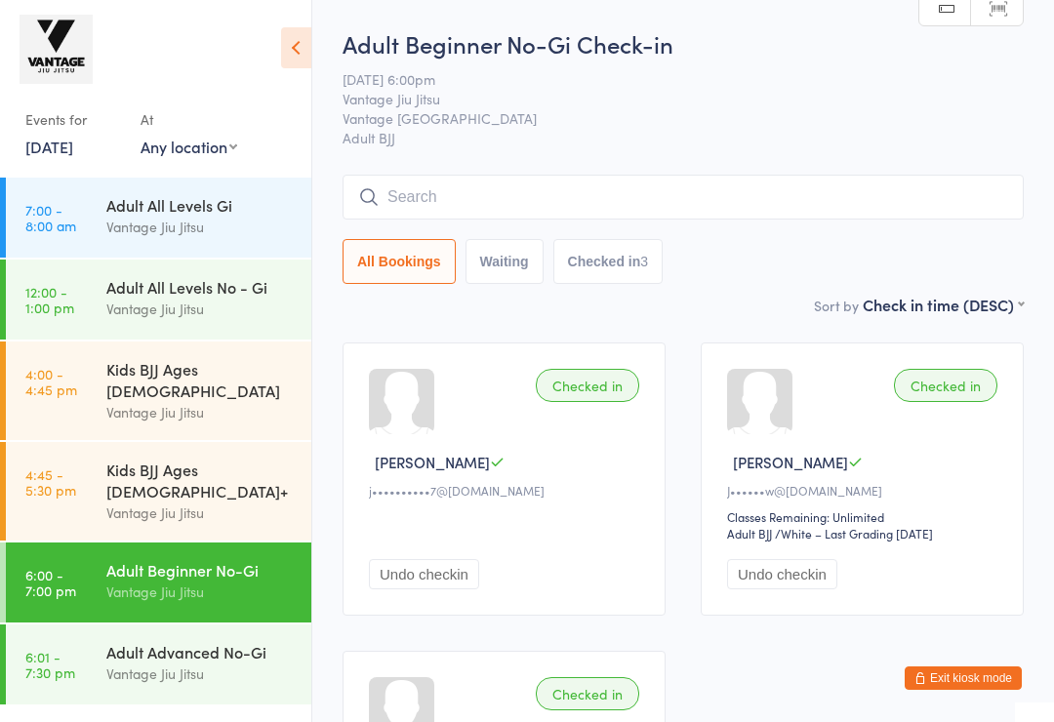
click at [759, 308] on div "Sort by Check in time (DESC) First name (ASC) First name (DESC) Last name (ASC)…" at bounding box center [682, 304] width 681 height 21
click at [144, 641] on div "Adult Advanced No-Gi" at bounding box center [200, 651] width 188 height 21
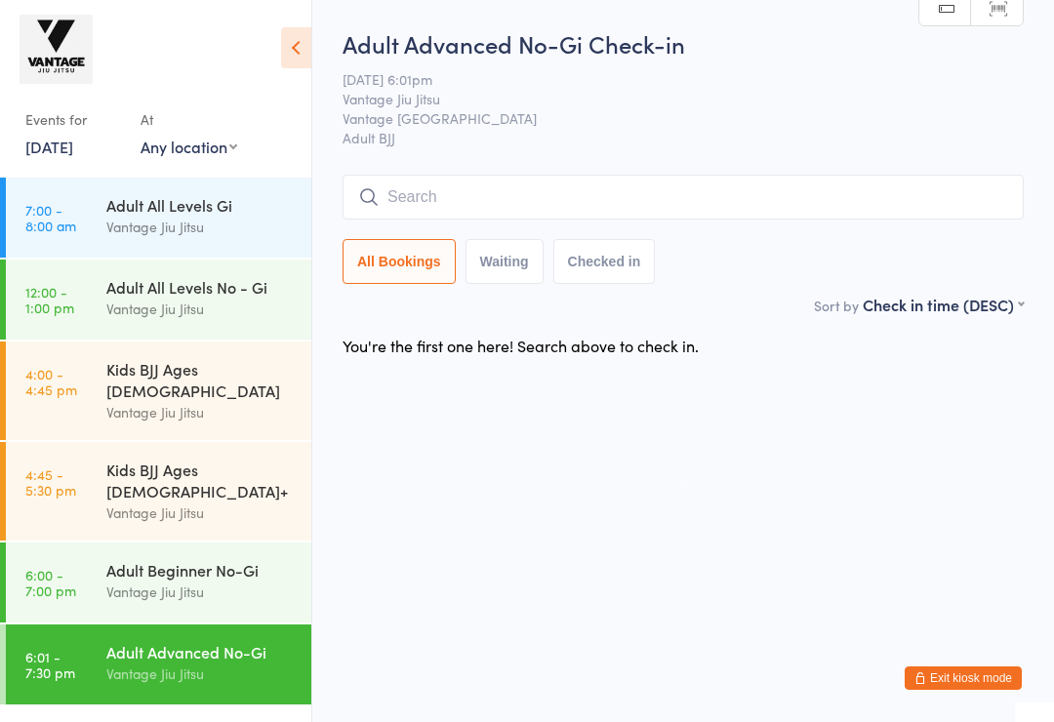
click at [203, 580] on div "Vantage Jiu Jitsu" at bounding box center [200, 591] width 188 height 22
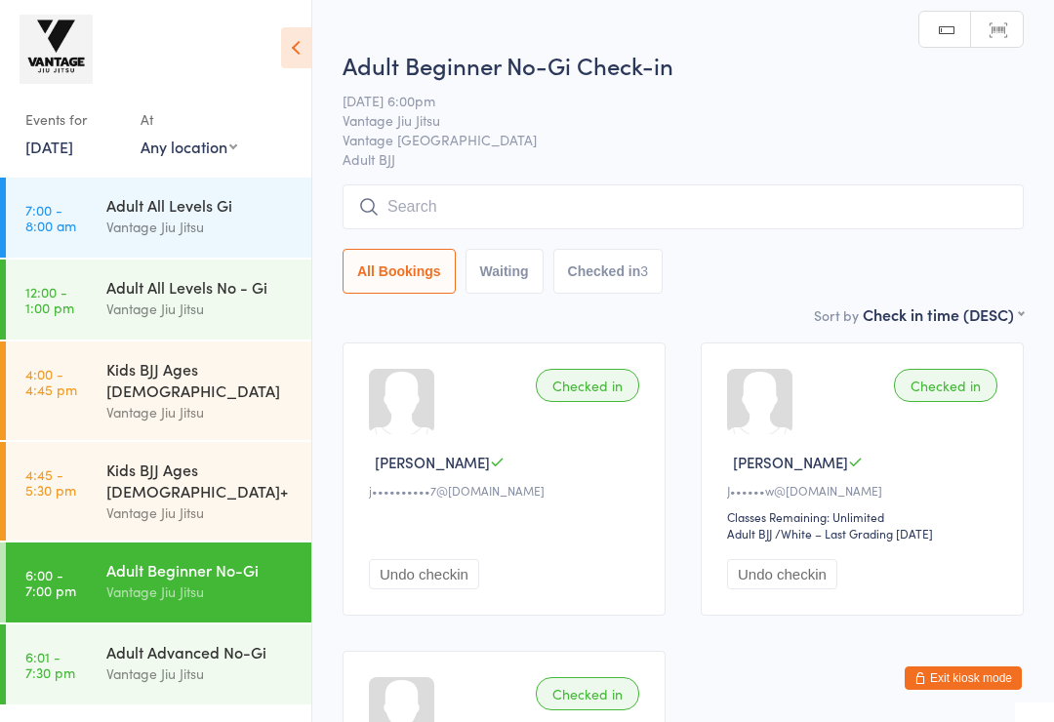
click at [243, 641] on div "Adult Advanced No-Gi" at bounding box center [200, 651] width 188 height 21
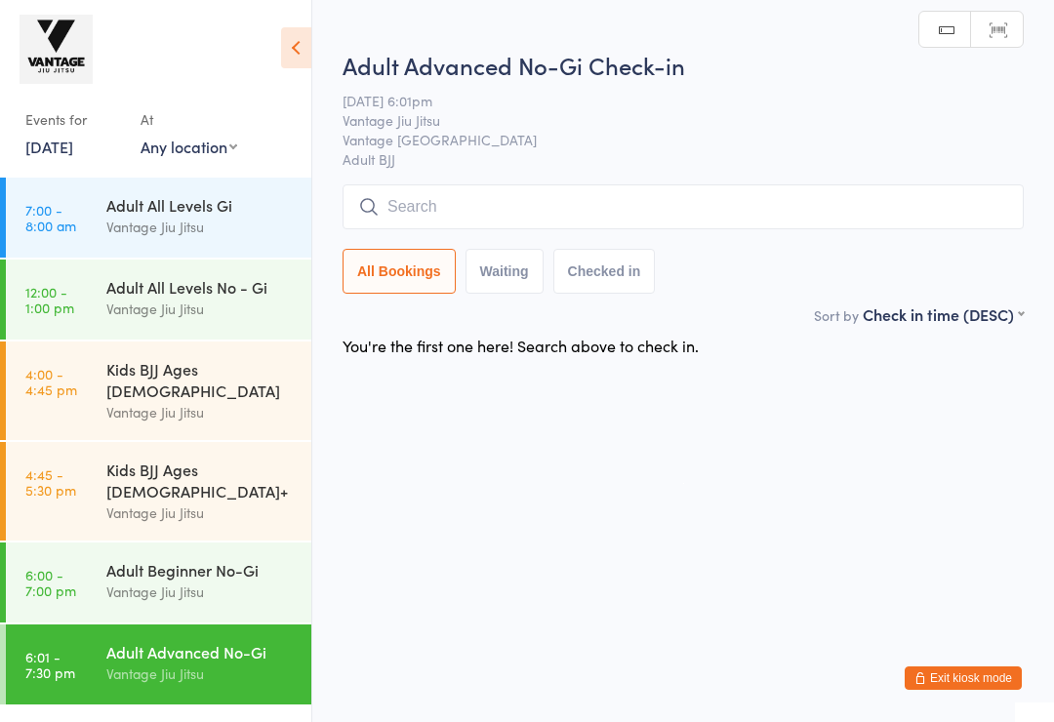
click at [242, 580] on div "Vantage Jiu Jitsu" at bounding box center [200, 591] width 188 height 22
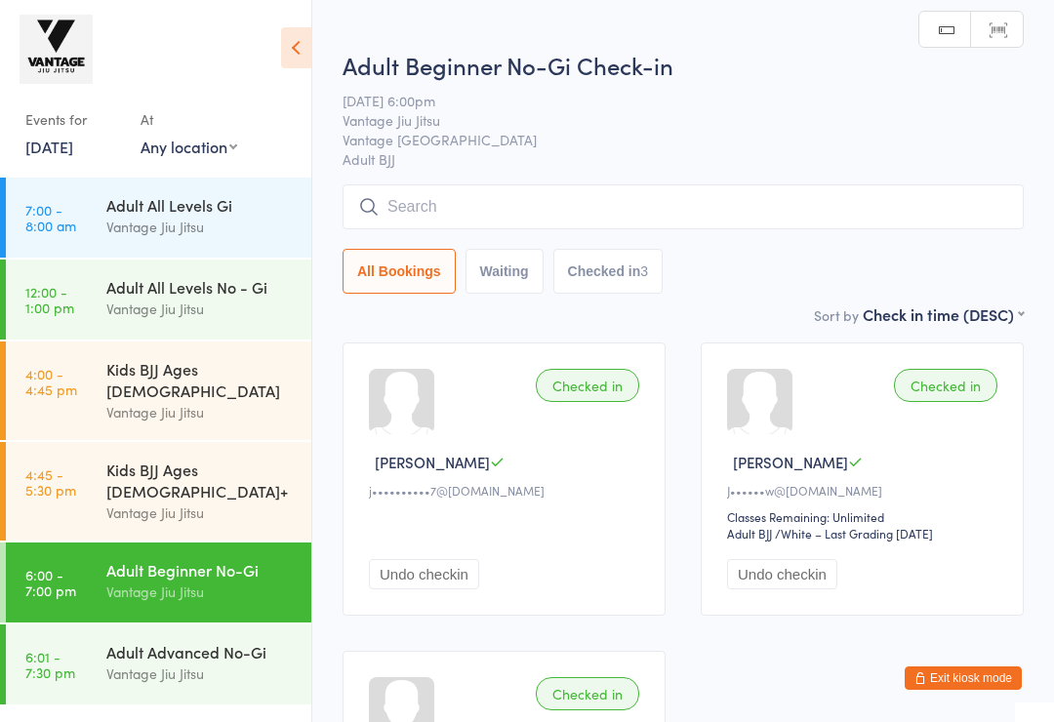
click at [571, 207] on input "search" at bounding box center [682, 206] width 681 height 45
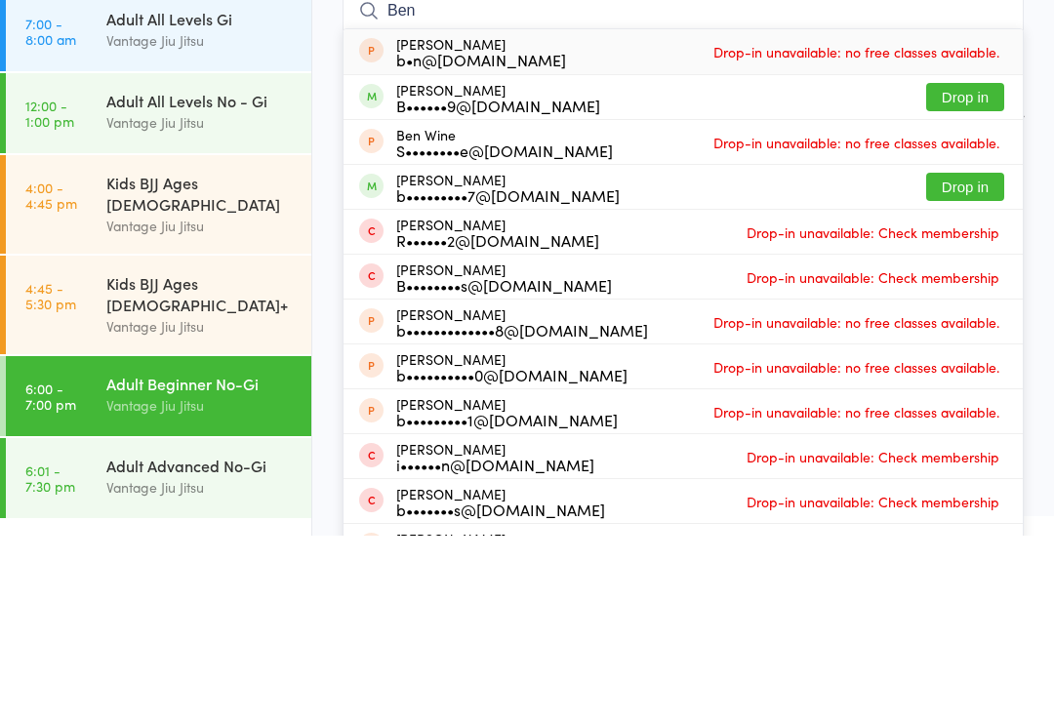
type input "Ben"
click at [940, 269] on button "Drop in" at bounding box center [965, 283] width 78 height 28
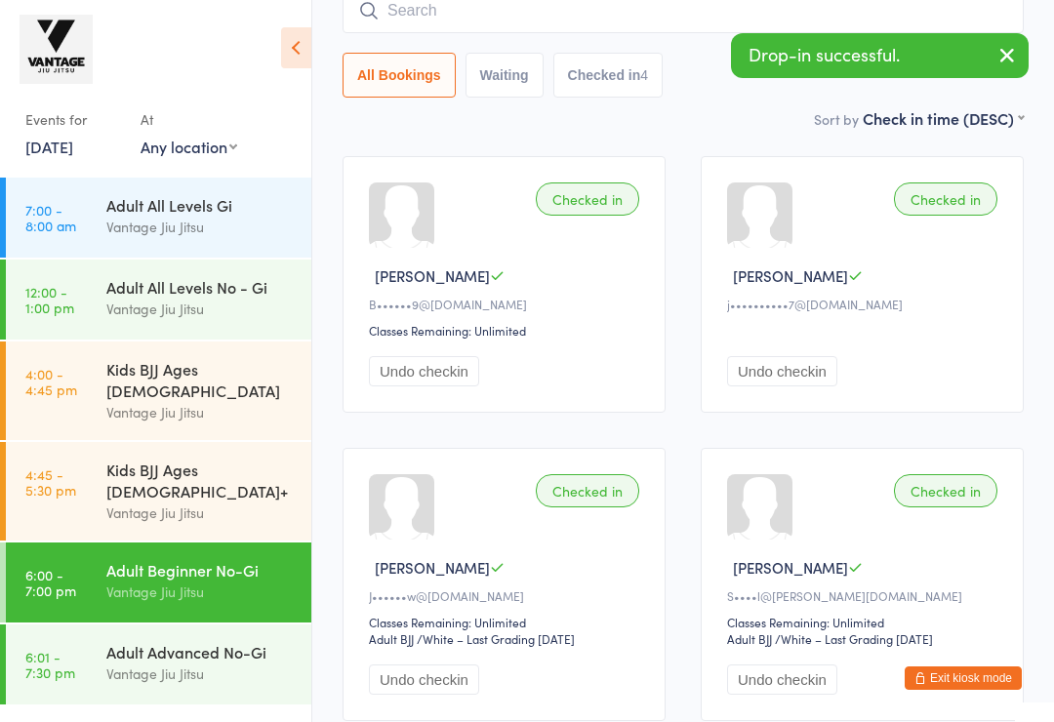
click at [566, 25] on input "search" at bounding box center [682, 10] width 681 height 45
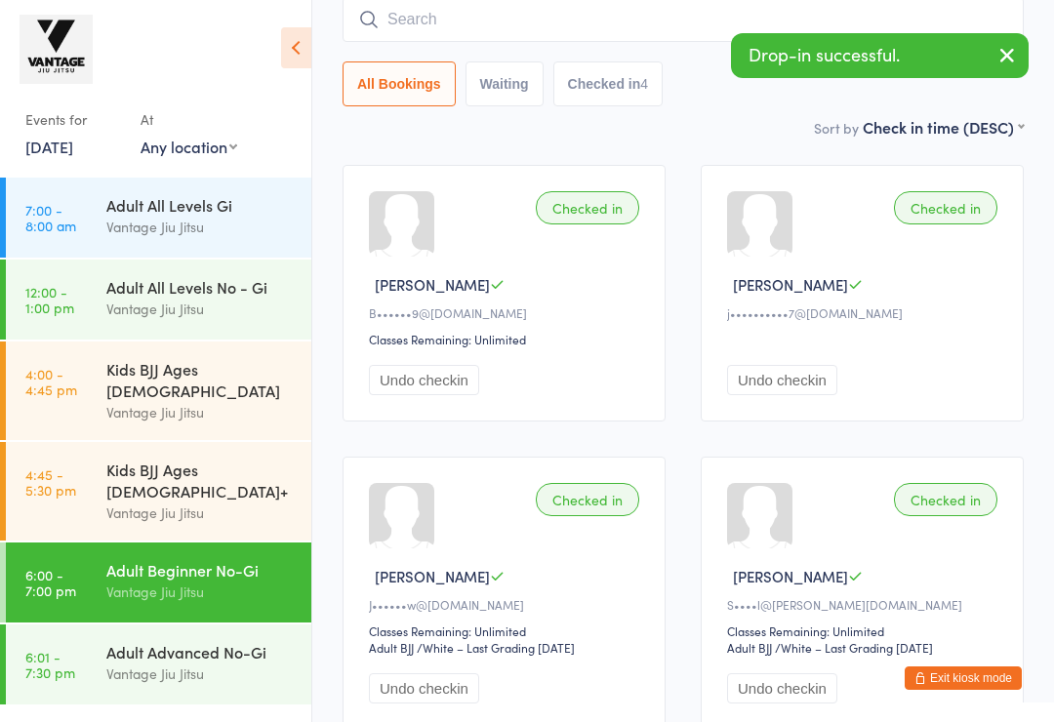
scroll to position [177, 0]
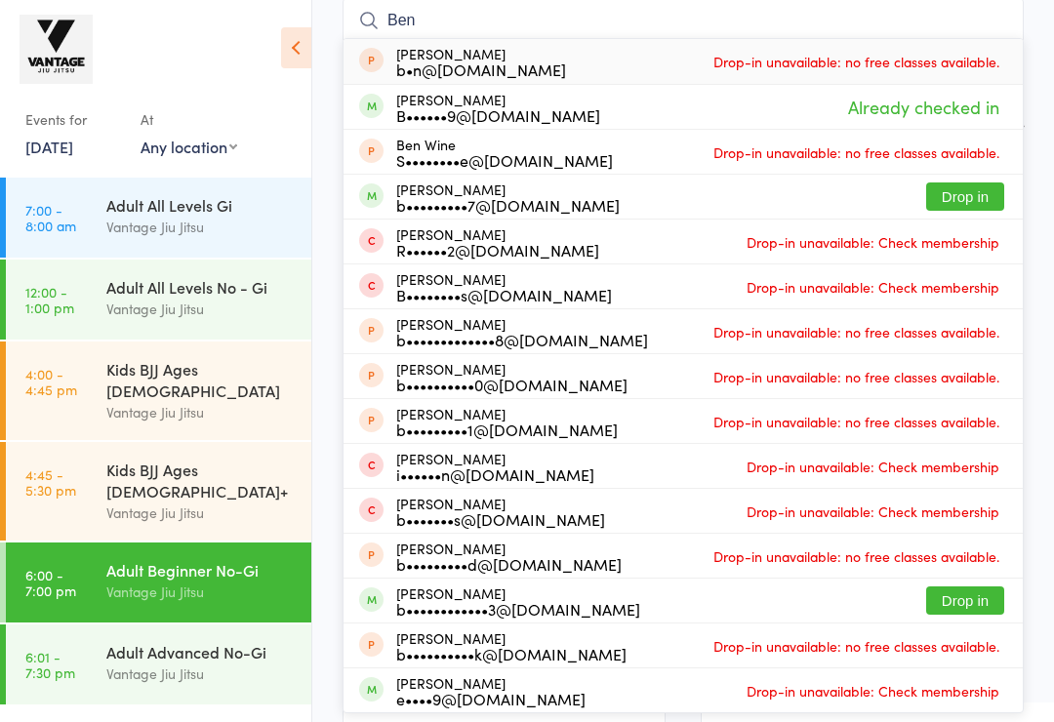
type input "Ben"
click at [970, 195] on button "Drop in" at bounding box center [965, 196] width 78 height 28
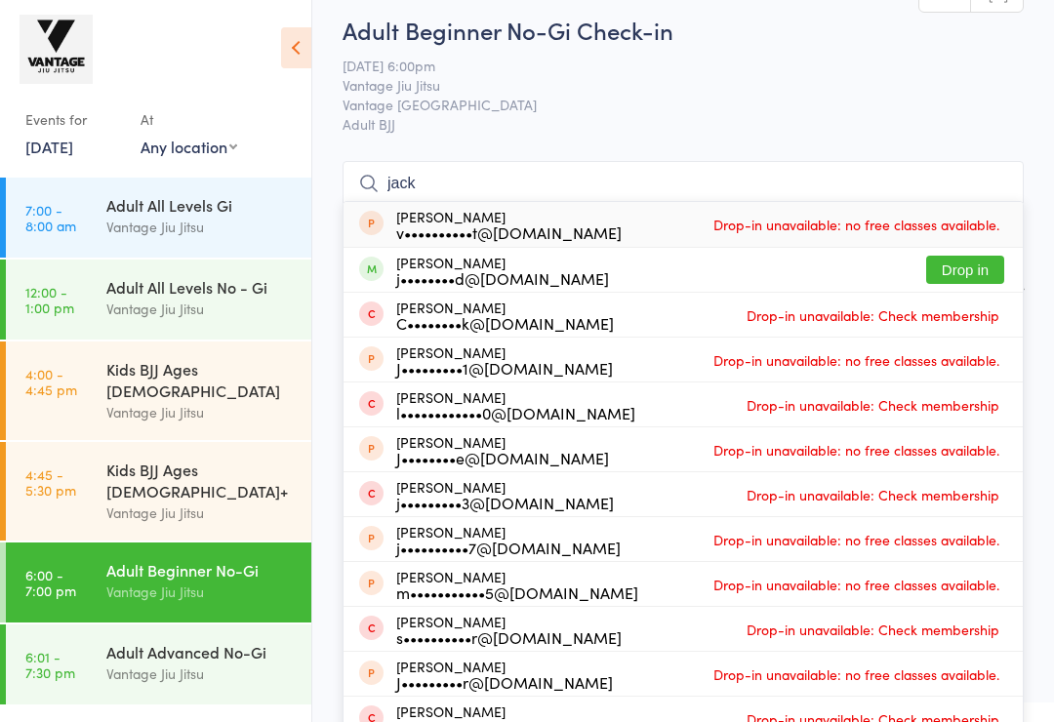
scroll to position [0, 0]
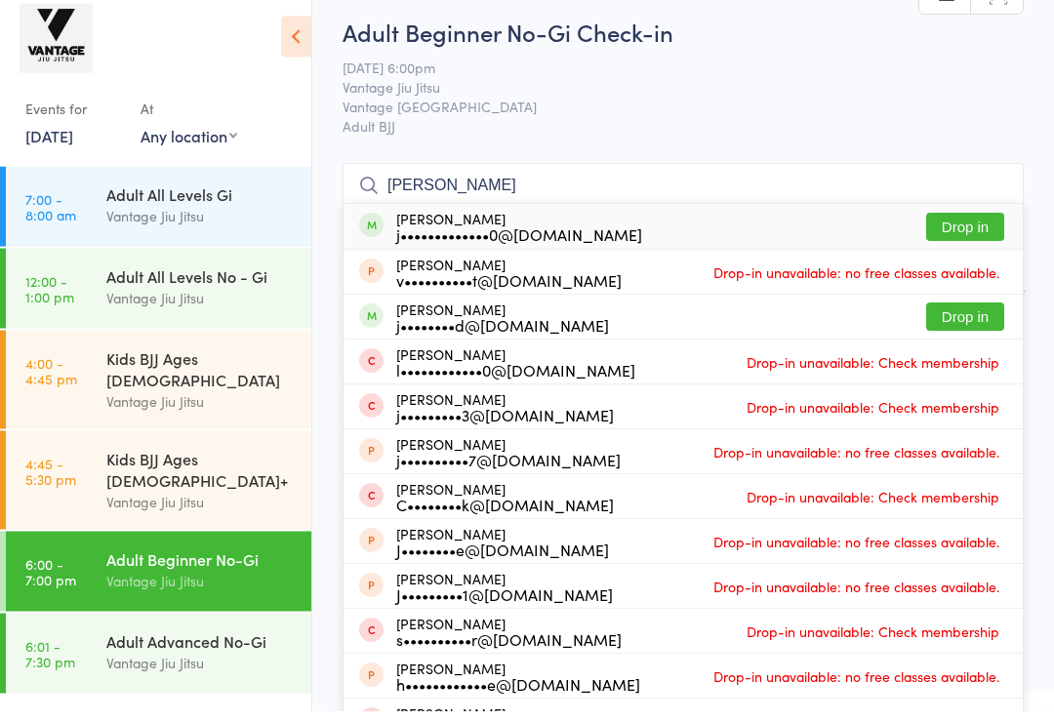
type input "jack clift"
click at [967, 224] on button "Drop in" at bounding box center [965, 238] width 78 height 28
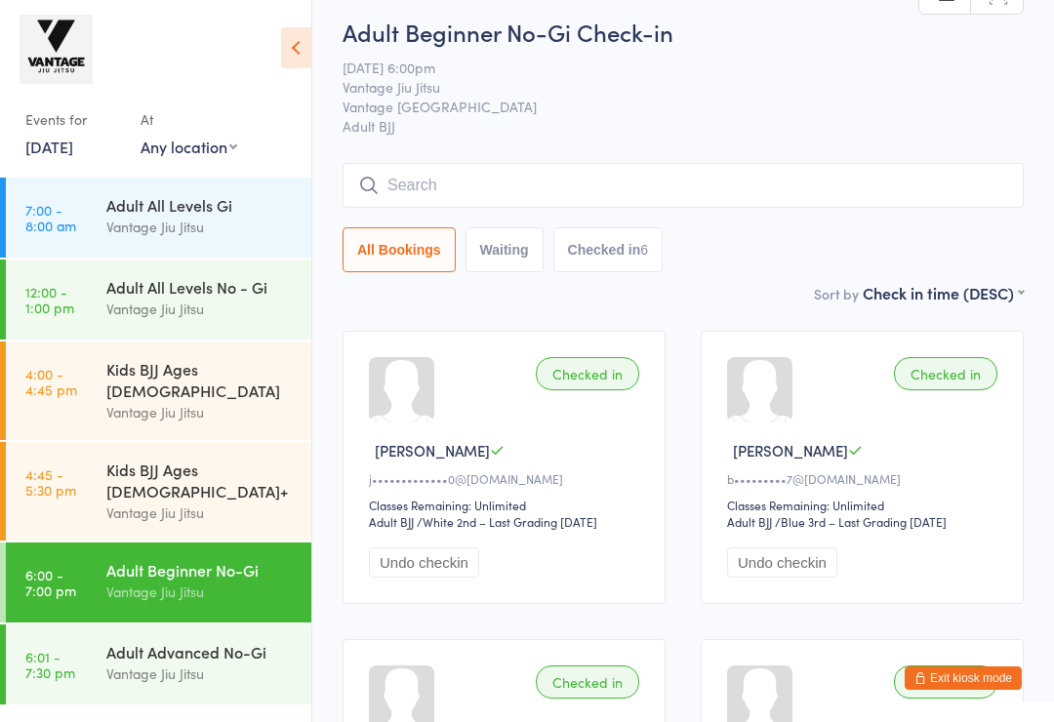
click at [464, 189] on input "search" at bounding box center [682, 185] width 681 height 45
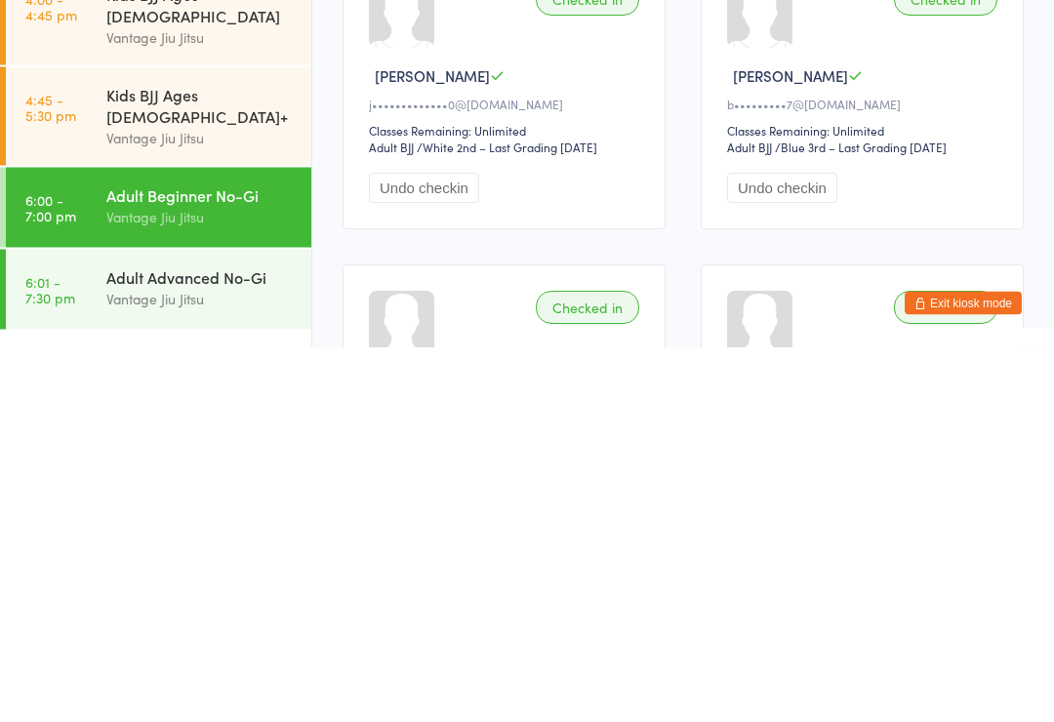
click at [229, 662] on div "Vantage Jiu Jitsu" at bounding box center [200, 673] width 188 height 22
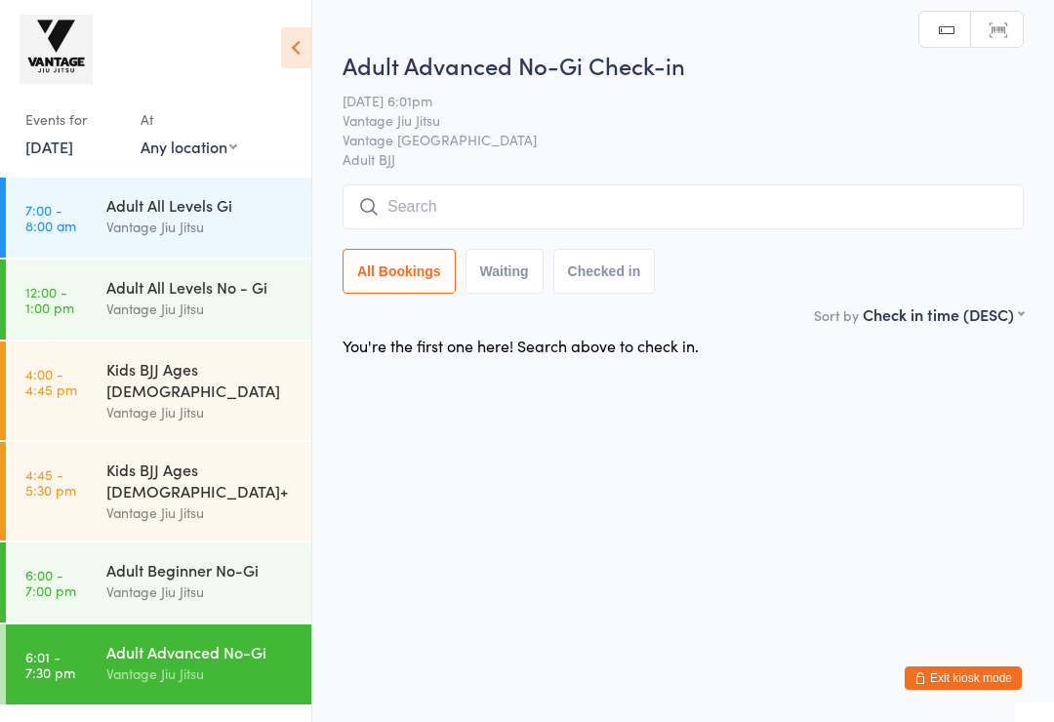
click at [465, 211] on input "search" at bounding box center [682, 206] width 681 height 45
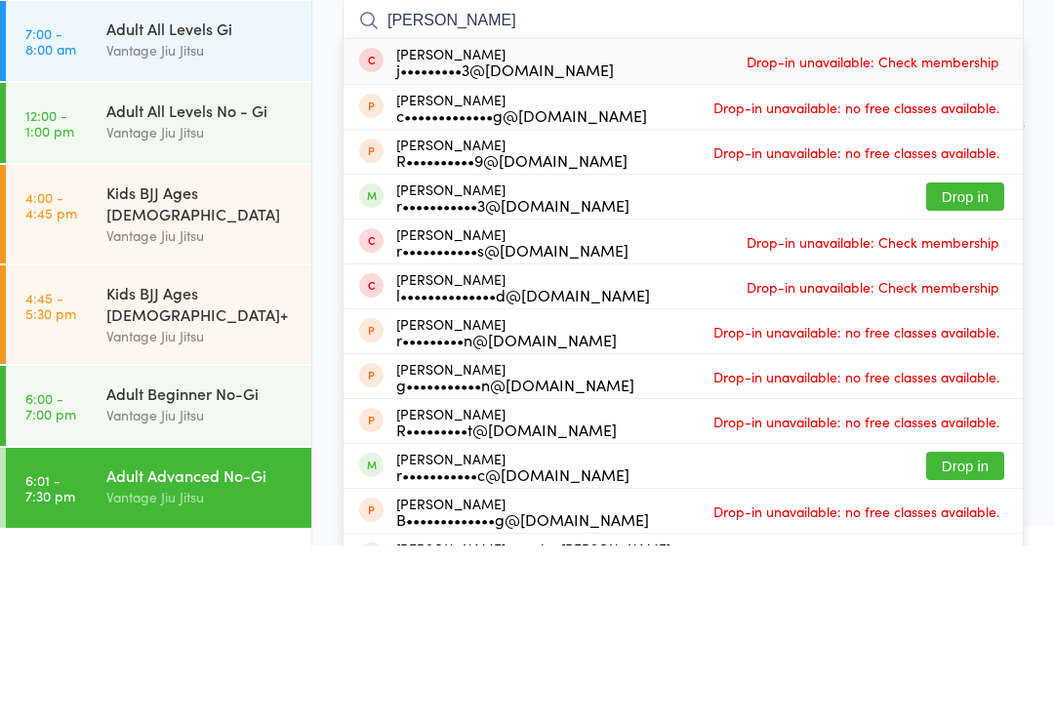
click at [328, 325] on div "You're the first one here! Search above to check in." at bounding box center [683, 345] width 716 height 41
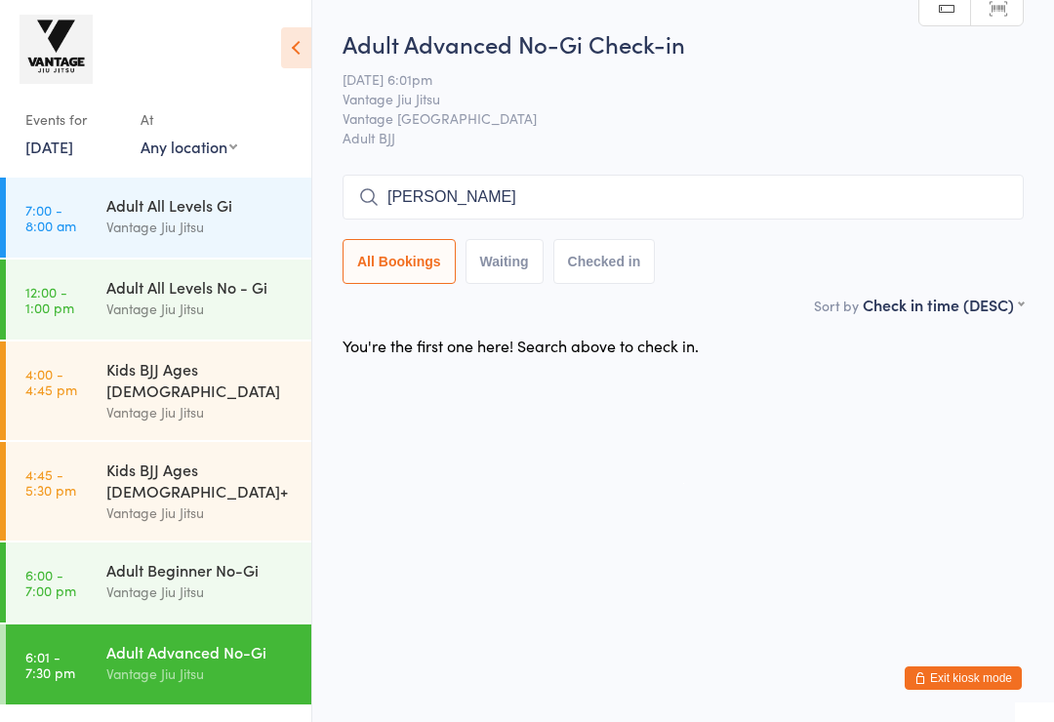
click at [472, 213] on input "Ryan" at bounding box center [682, 197] width 681 height 45
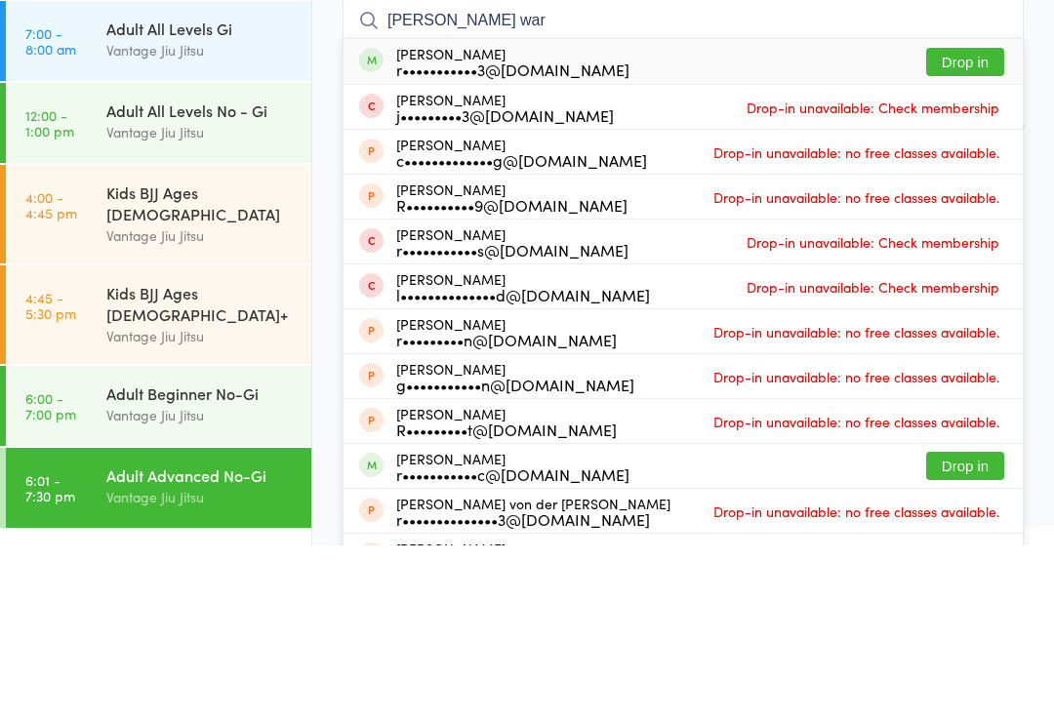
type input "Ryan war"
click at [975, 224] on button "Drop in" at bounding box center [965, 238] width 78 height 28
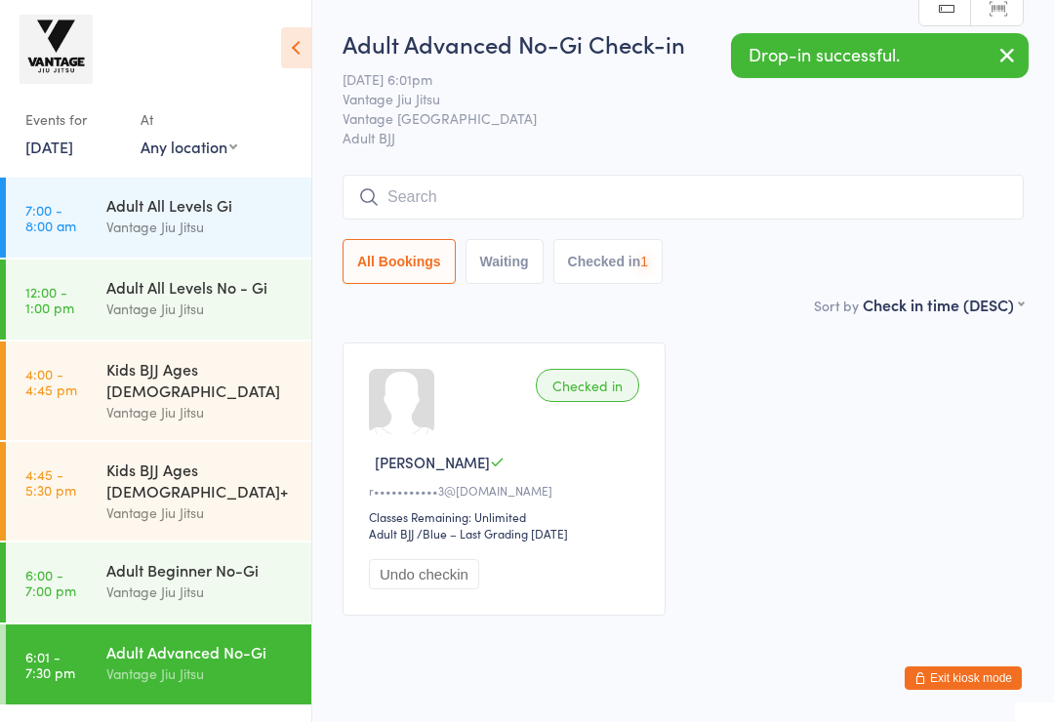
click at [535, 192] on input "search" at bounding box center [682, 197] width 681 height 45
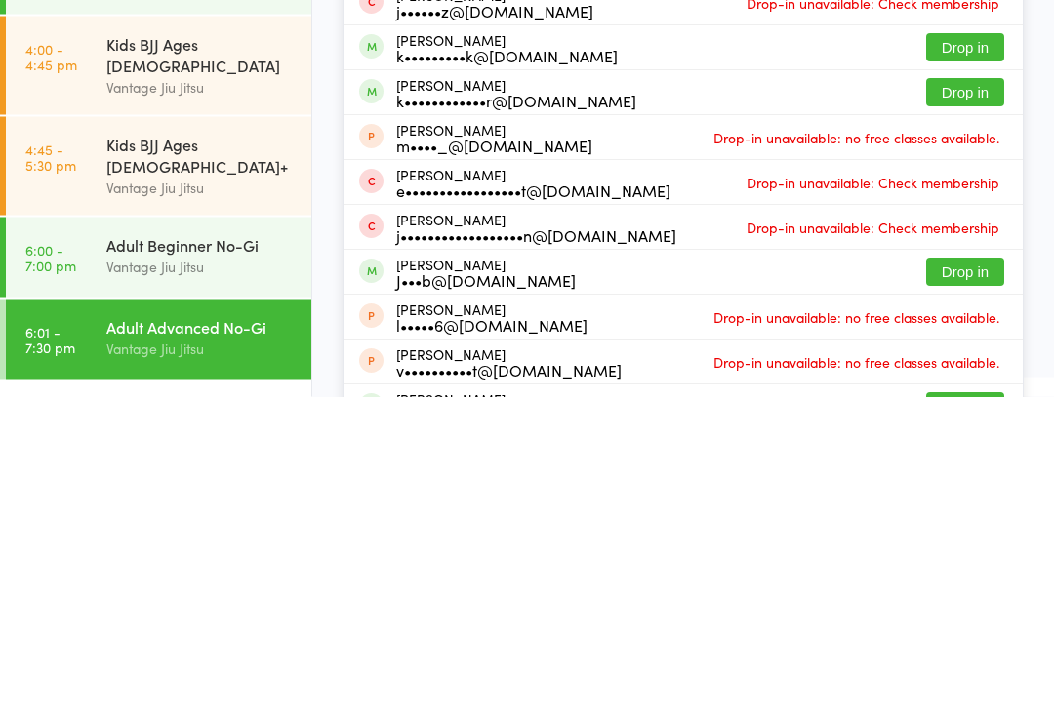
type input "Jacob"
click at [955, 583] on button "Drop in" at bounding box center [965, 597] width 78 height 28
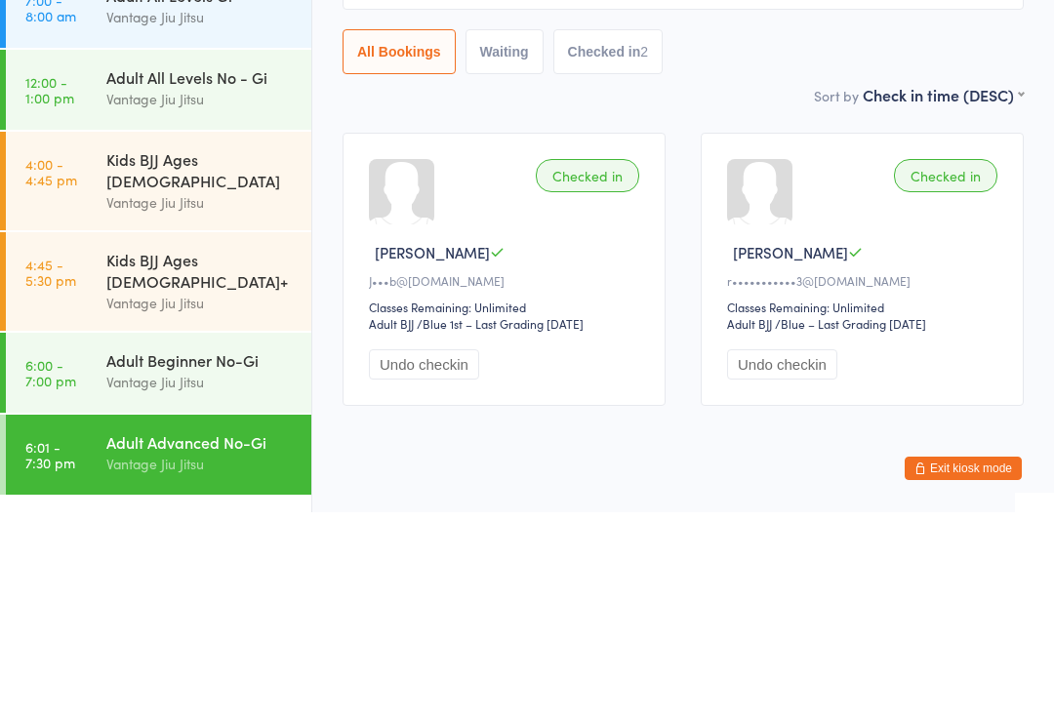
click at [667, 325] on div "Checked in Jacob S J•••b@slvr.mn Classes Remaining: Unlimited Adult BJJ Adult B…" at bounding box center [683, 479] width 716 height 308
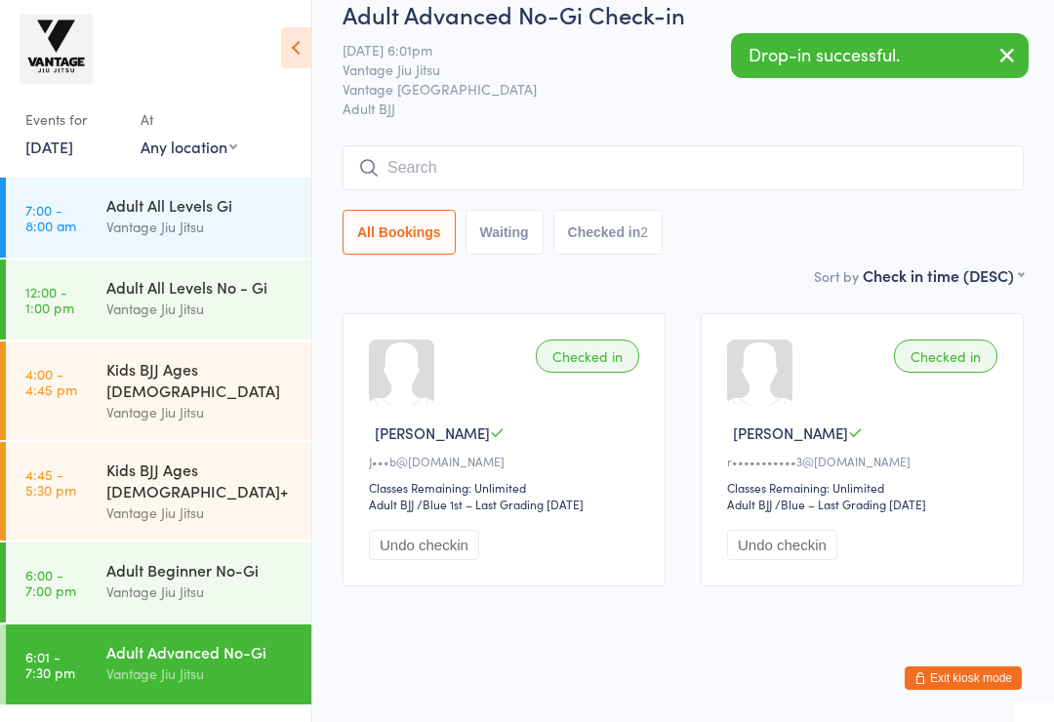
click at [653, 145] on input "search" at bounding box center [682, 167] width 681 height 45
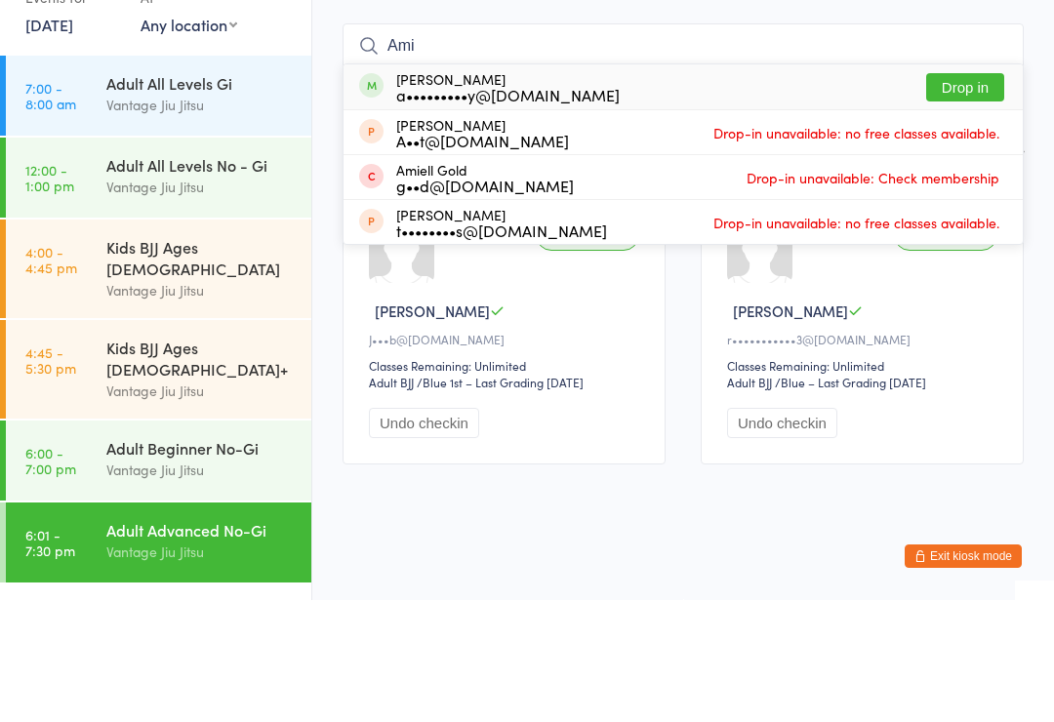
type input "Ami"
click at [957, 186] on div "Amit Benady a•••••••••y@gmail.com Drop in" at bounding box center [682, 208] width 679 height 45
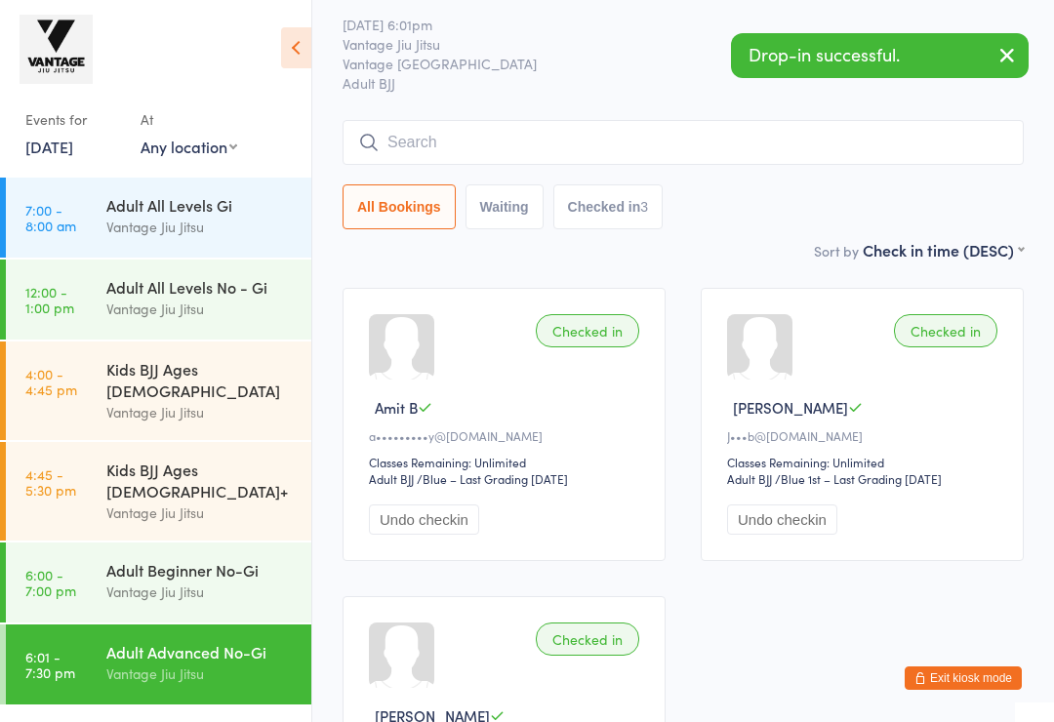
click at [209, 580] on div "Vantage Jiu Jitsu" at bounding box center [200, 591] width 188 height 22
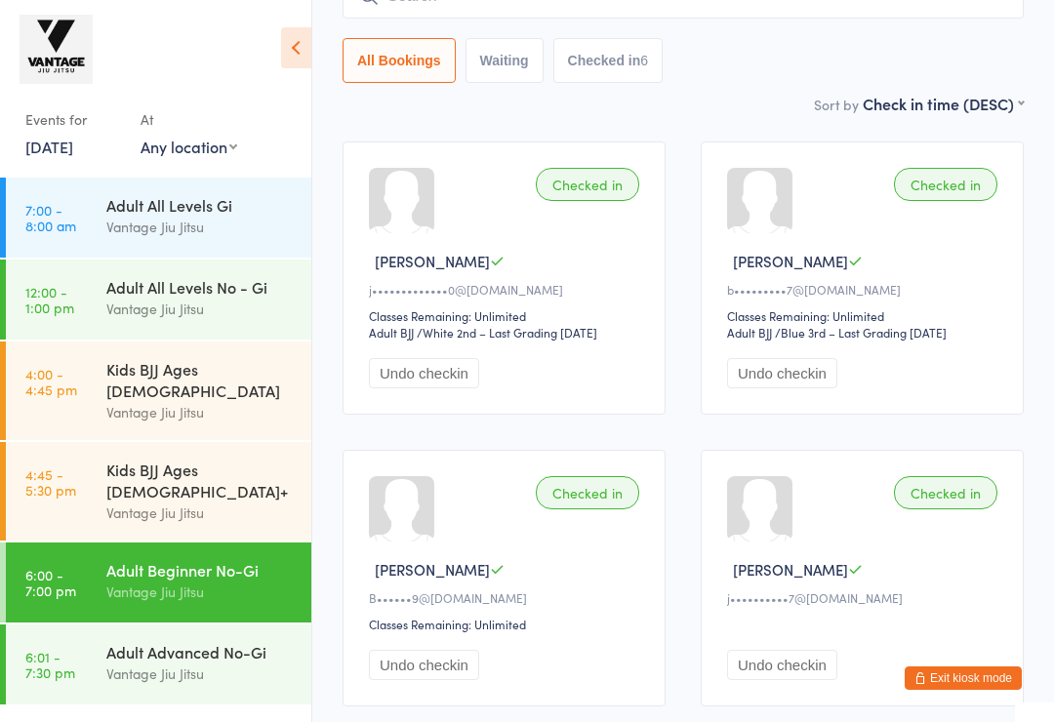
scroll to position [202, 0]
click at [129, 662] on div "Vantage Jiu Jitsu" at bounding box center [200, 673] width 188 height 22
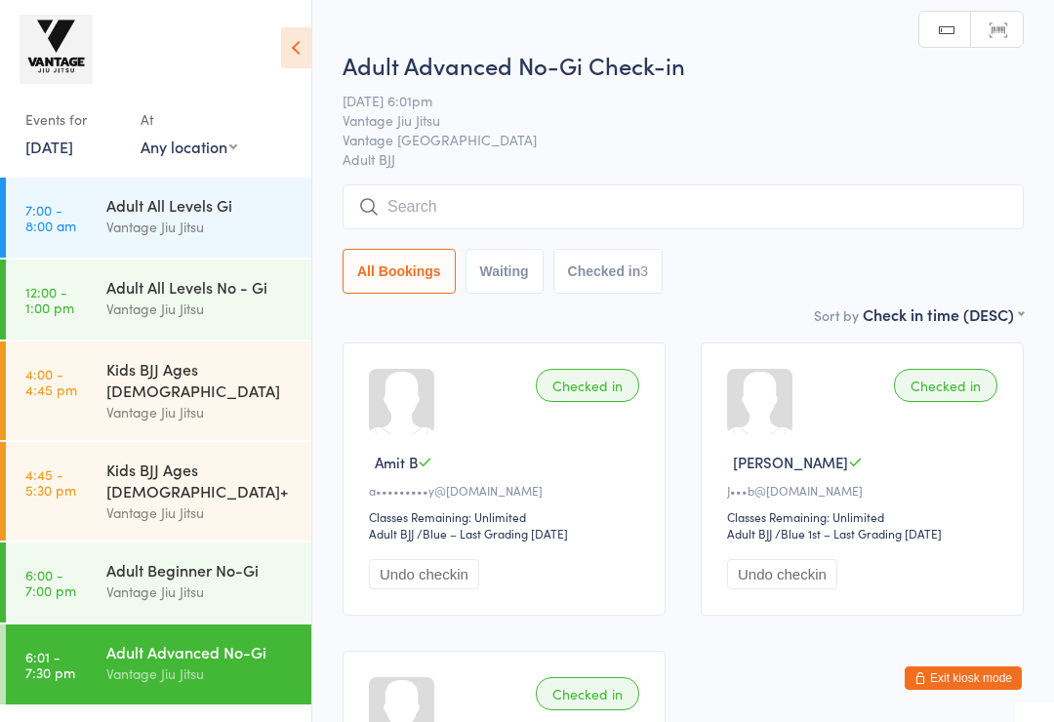
click at [604, 229] on input "search" at bounding box center [682, 206] width 681 height 45
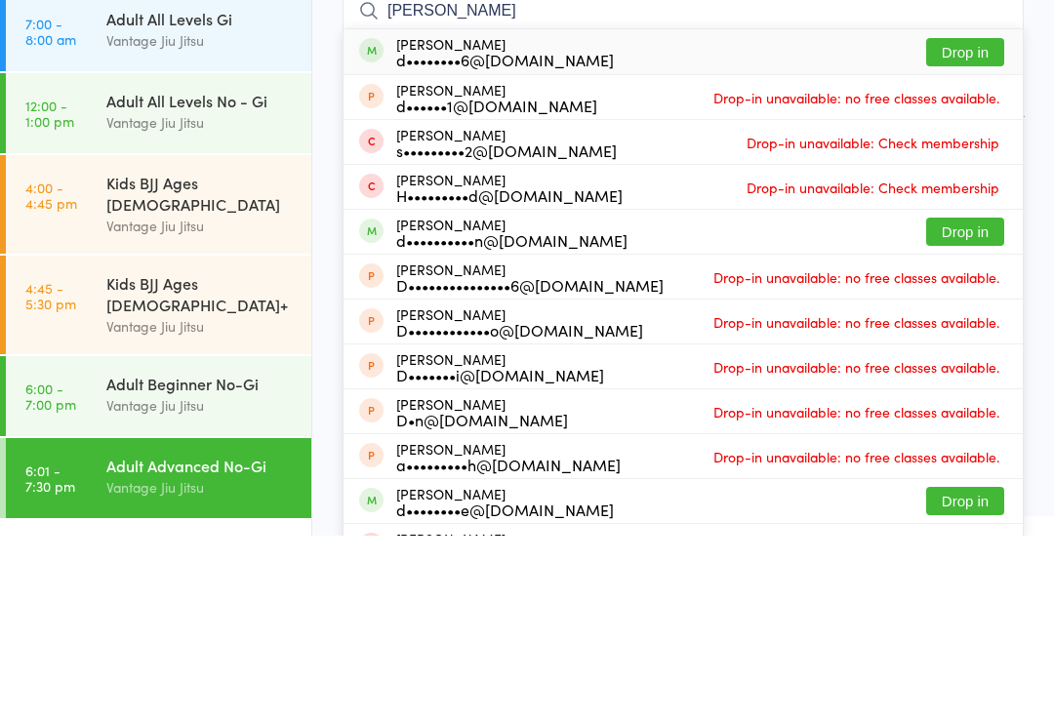
type input "Dan"
click at [958, 404] on button "Drop in" at bounding box center [965, 418] width 78 height 28
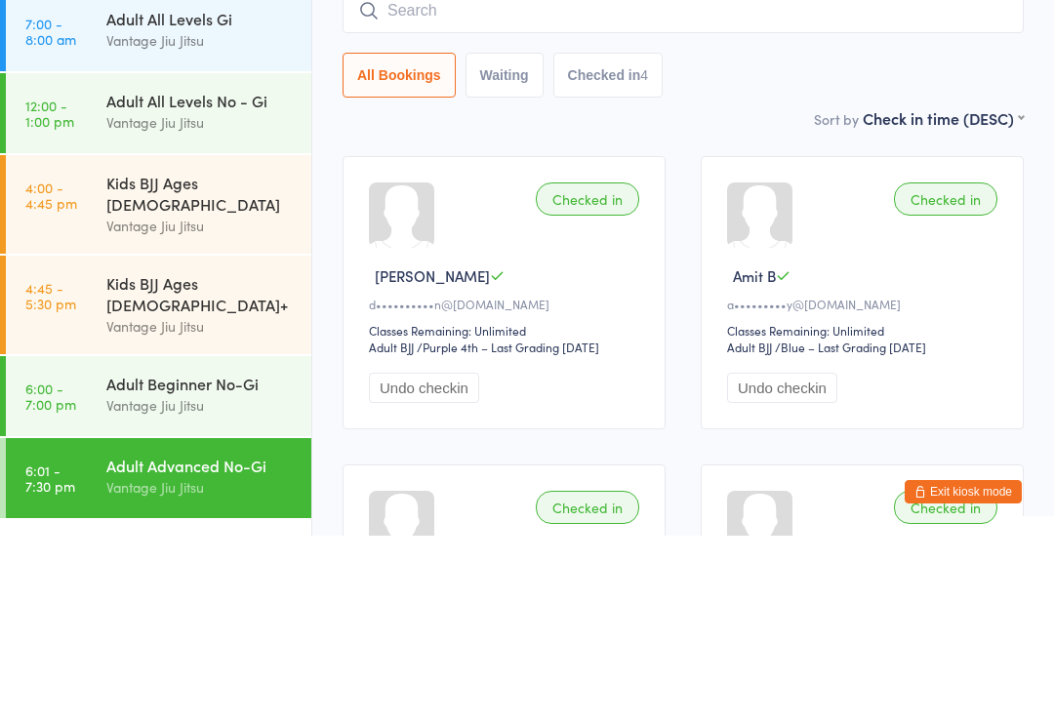
click at [758, 239] on div "All Bookings Waiting Checked in 4" at bounding box center [682, 261] width 681 height 45
